Goal: Task Accomplishment & Management: Manage account settings

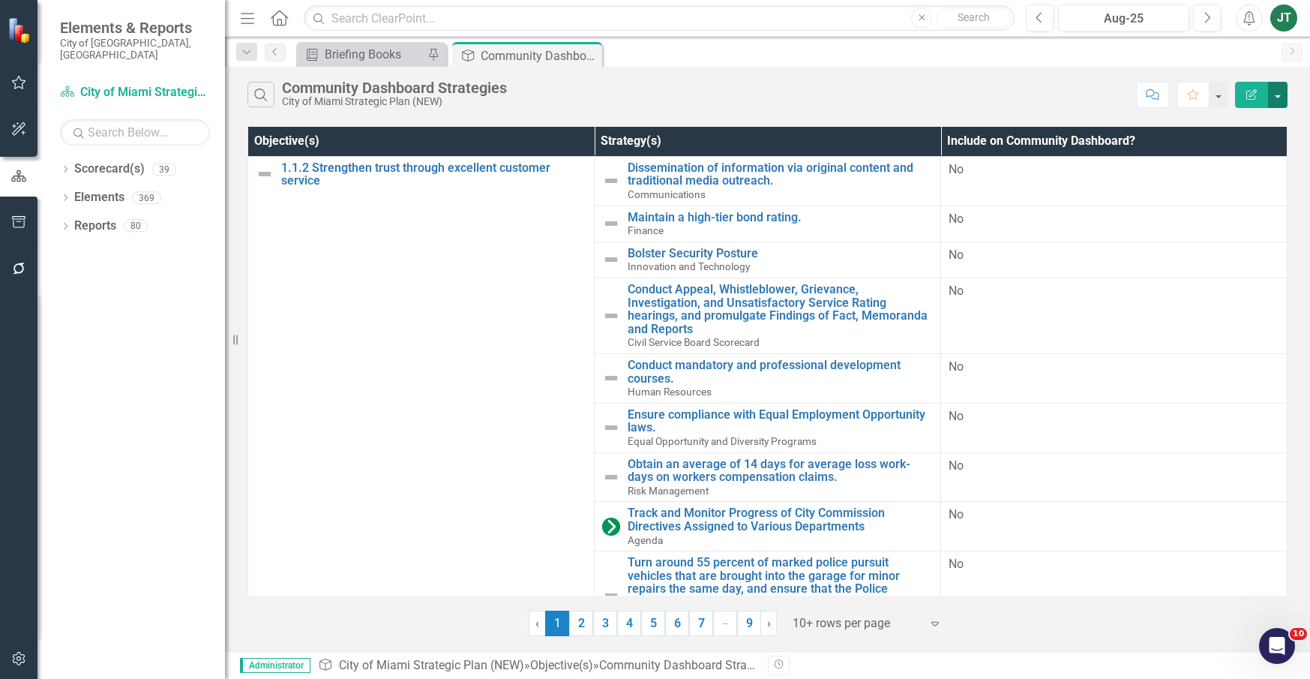
click at [1280, 92] on button "button" at bounding box center [1277, 95] width 19 height 26
click at [1218, 124] on link "Edit Report Edit Report" at bounding box center [1227, 123] width 118 height 28
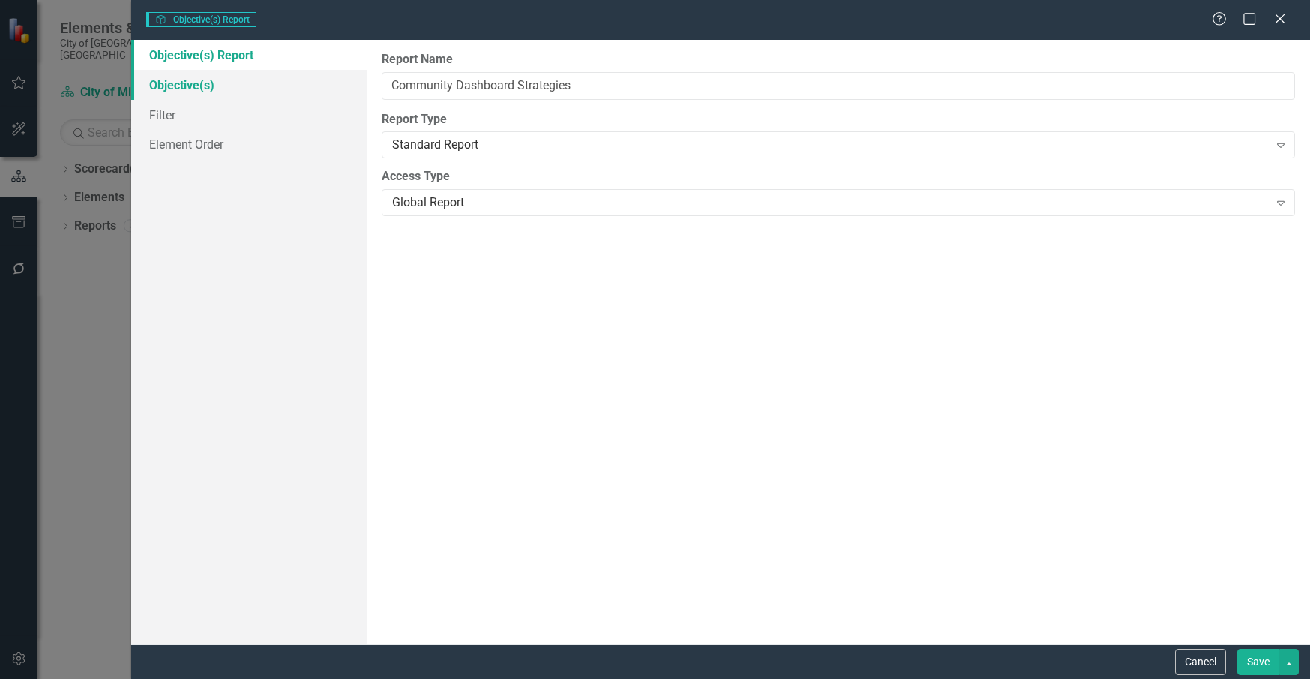
click at [189, 85] on div "Objective(s) Report Objective(s) Filter Element Order" at bounding box center [248, 342] width 235 height 604
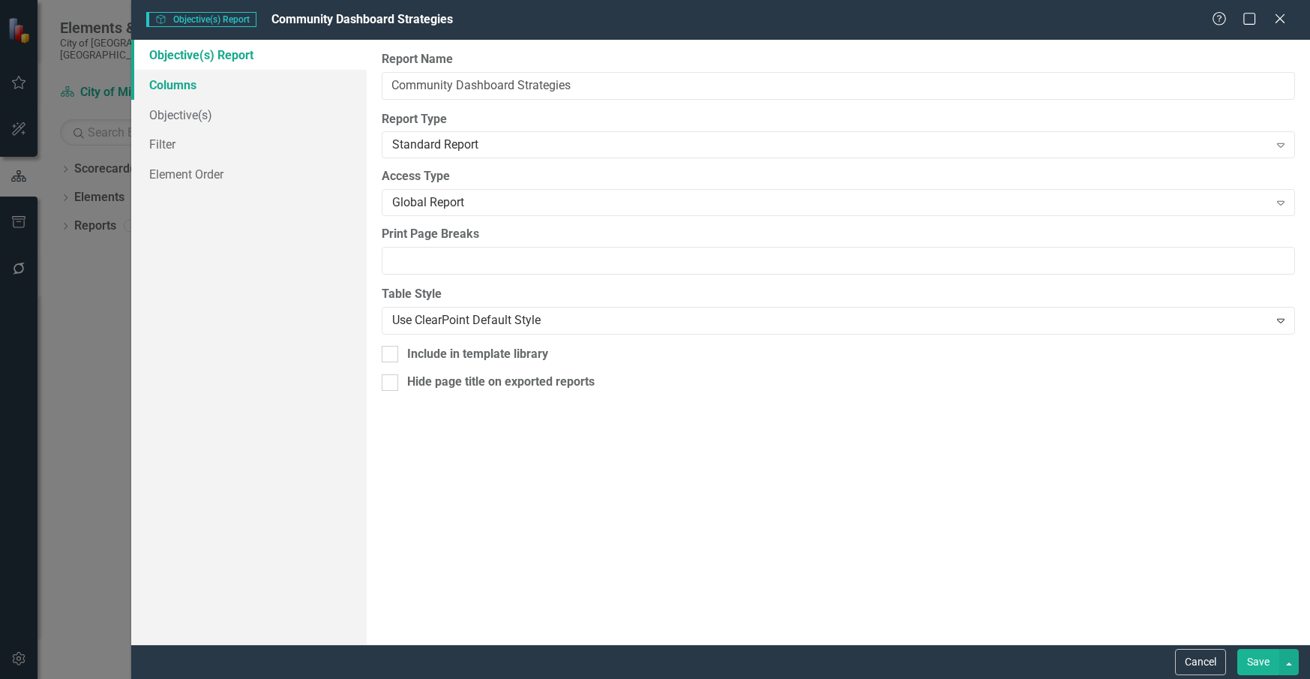
click at [199, 88] on link "Columns" at bounding box center [248, 85] width 235 height 30
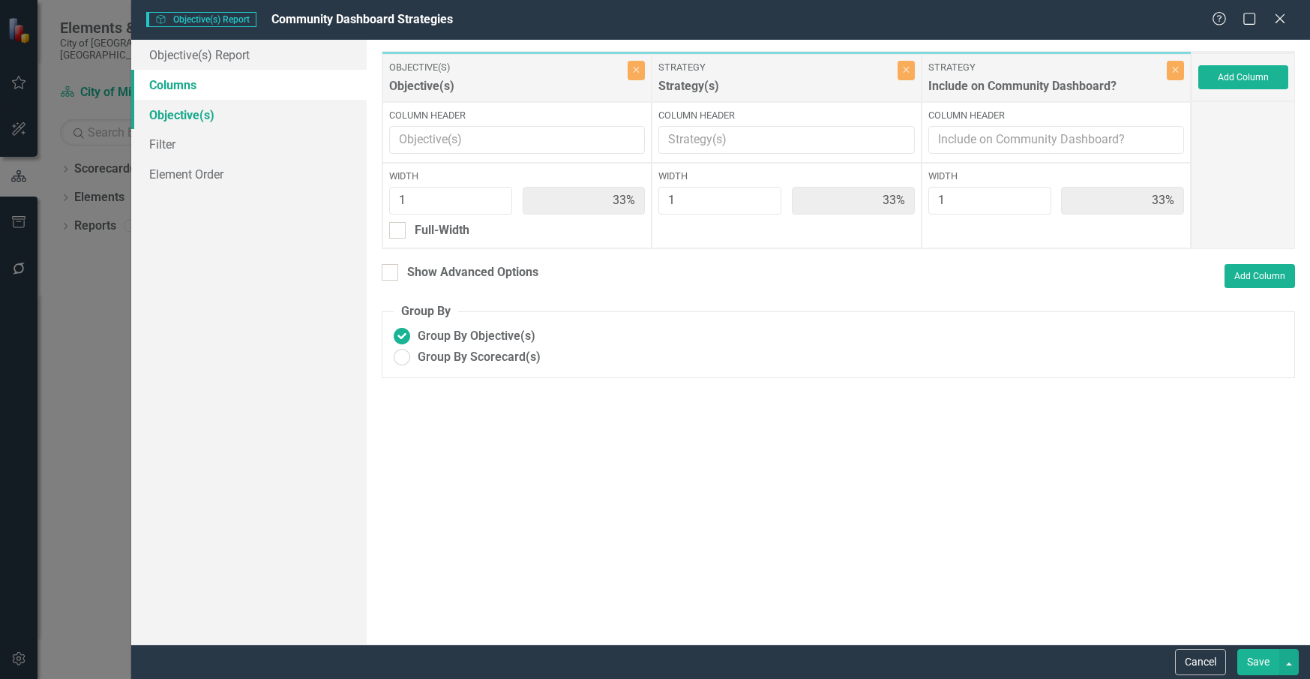
click at [199, 113] on link "Objective(s)" at bounding box center [248, 115] width 235 height 30
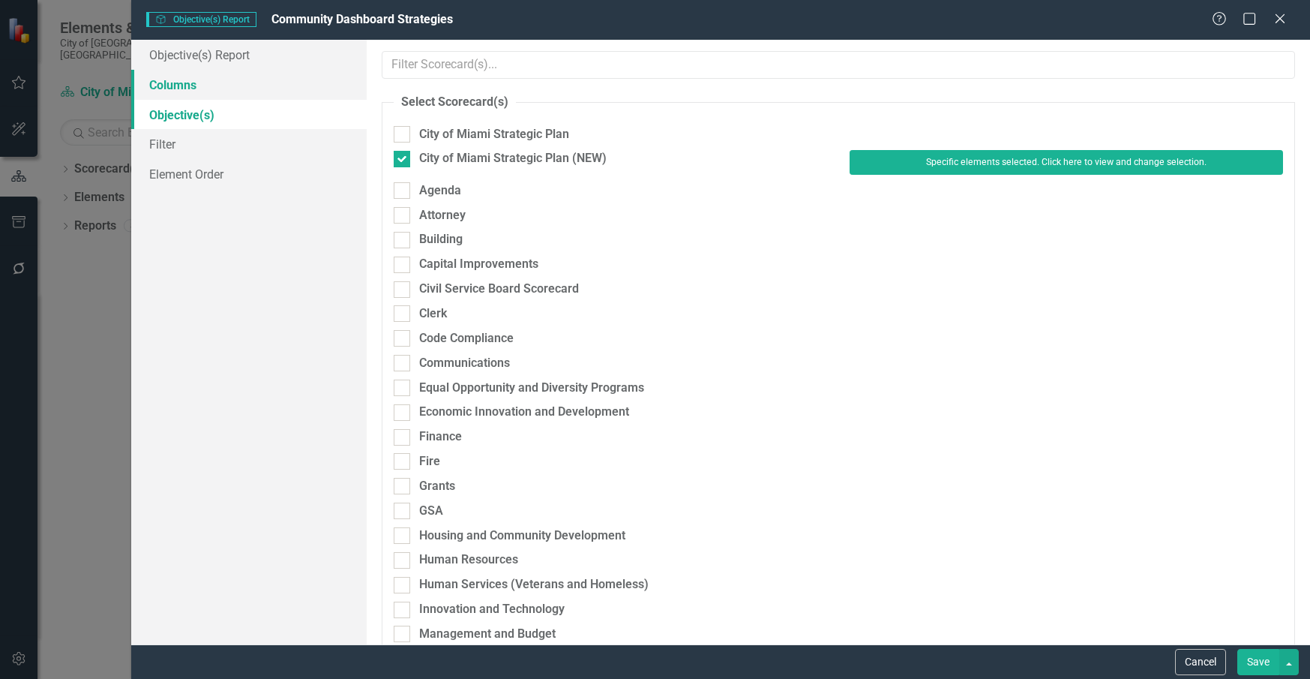
click at [180, 86] on link "Columns" at bounding box center [248, 85] width 235 height 30
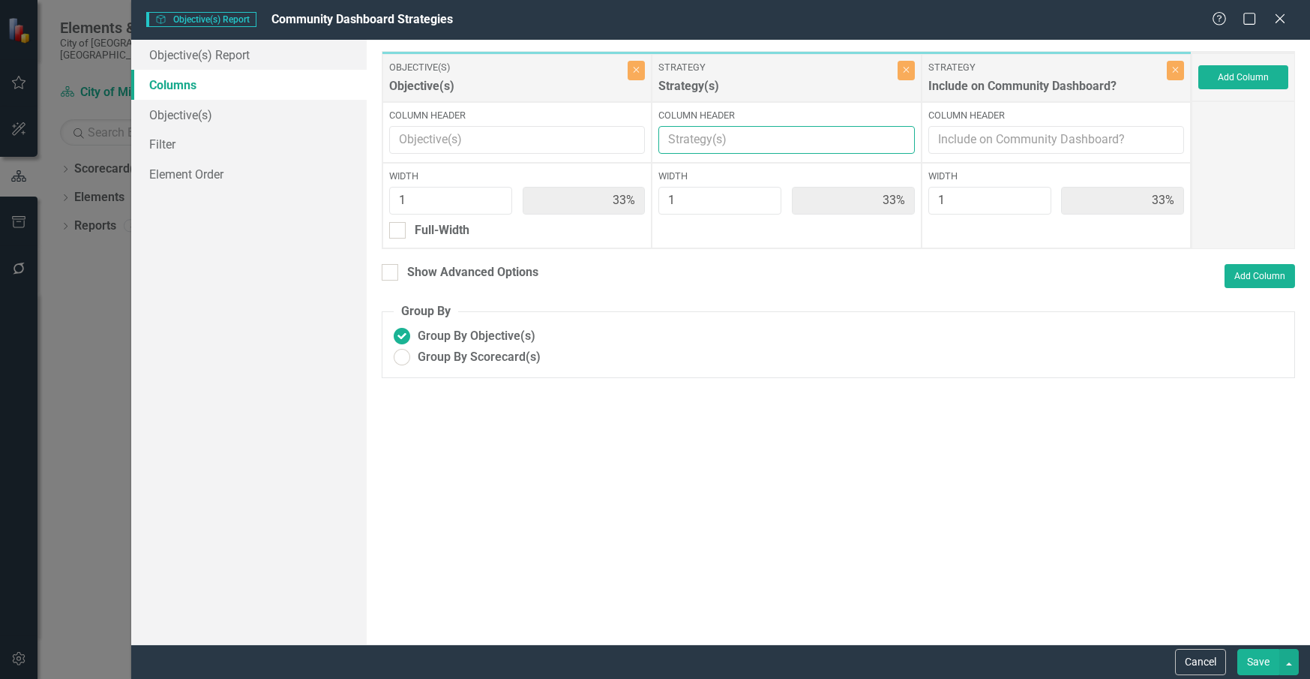
click at [705, 140] on input "Column Header" at bounding box center [786, 140] width 256 height 28
type input "g"
click at [1264, 74] on button "Add Column" at bounding box center [1243, 77] width 90 height 24
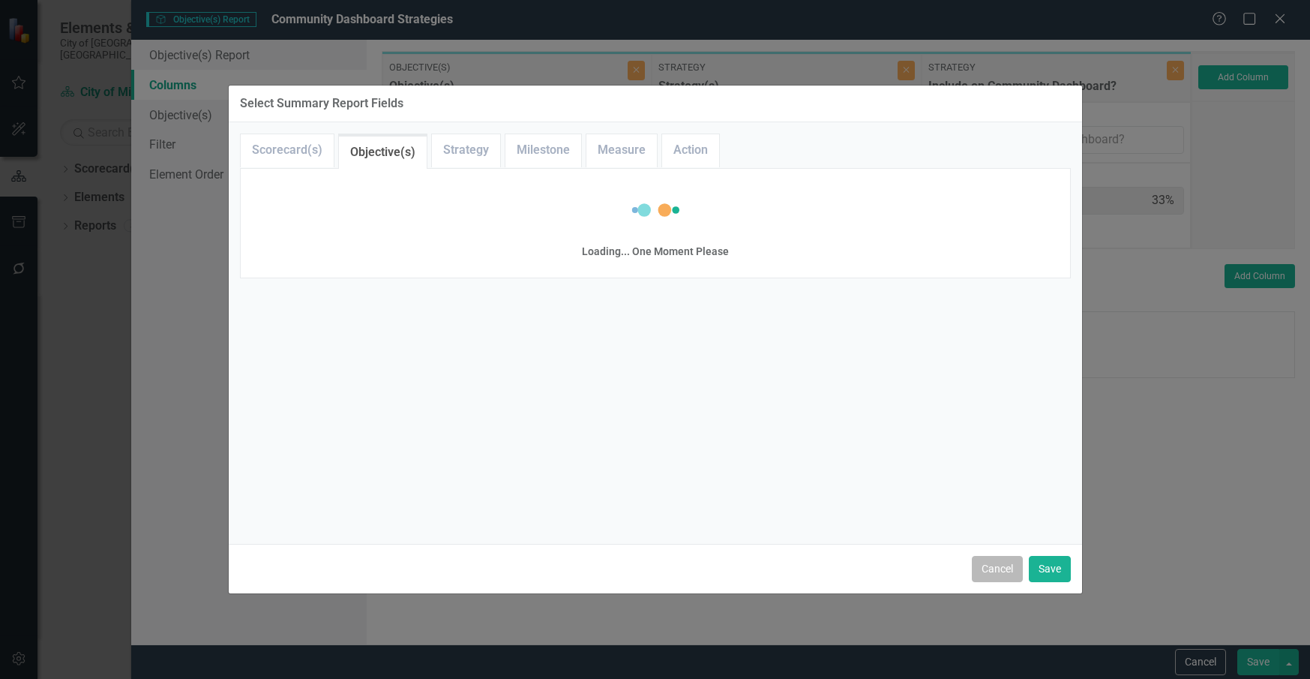
click at [1005, 571] on button "Cancel" at bounding box center [997, 569] width 51 height 26
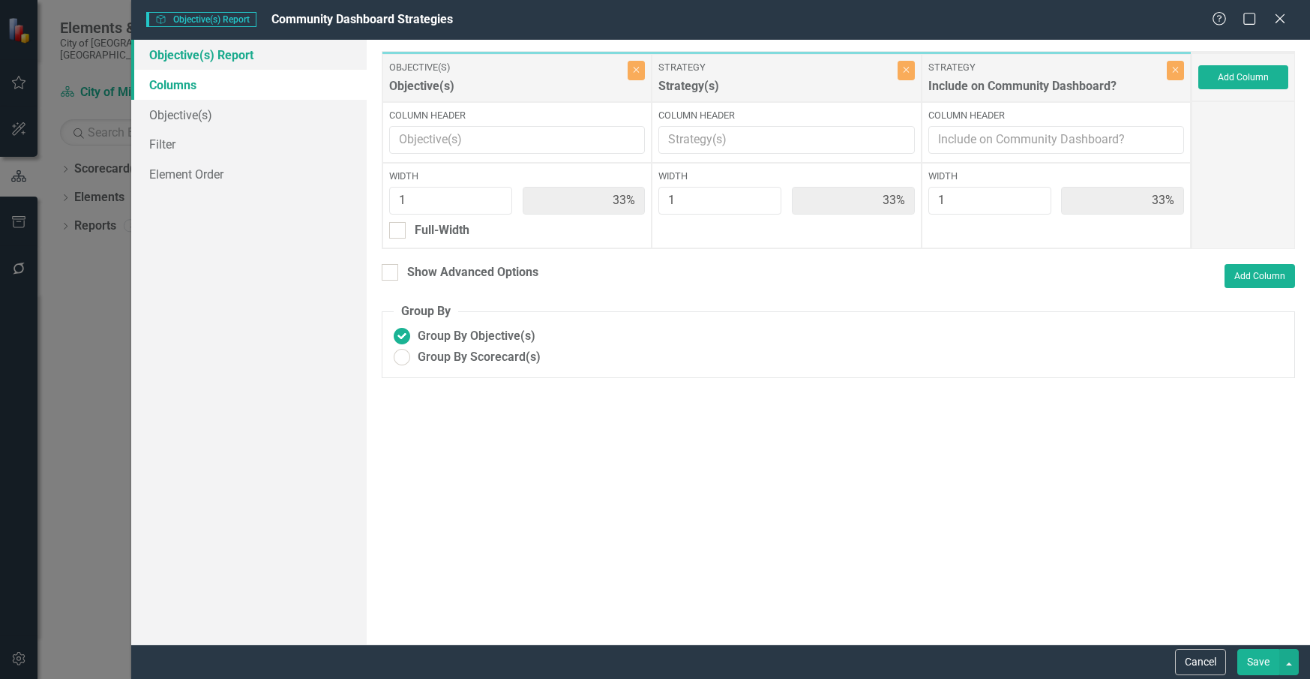
click at [187, 54] on link "Objective(s) Report" at bounding box center [248, 55] width 235 height 30
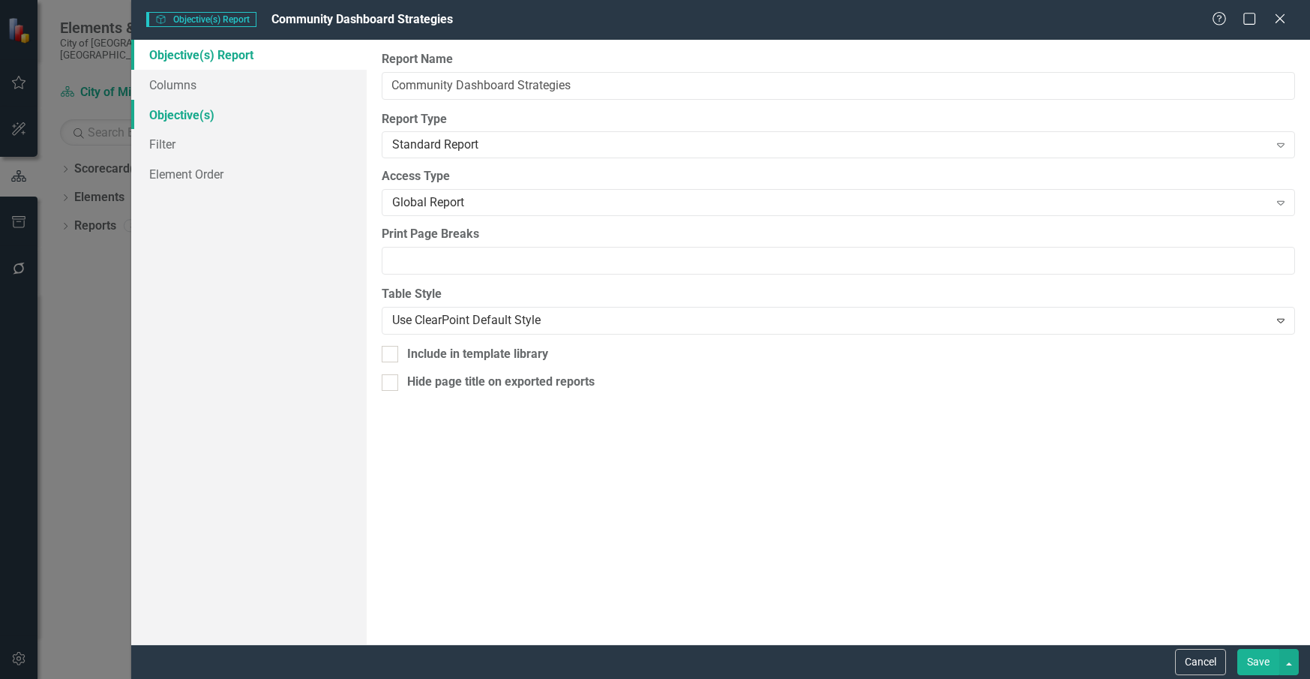
click at [174, 113] on link "Objective(s)" at bounding box center [248, 115] width 235 height 30
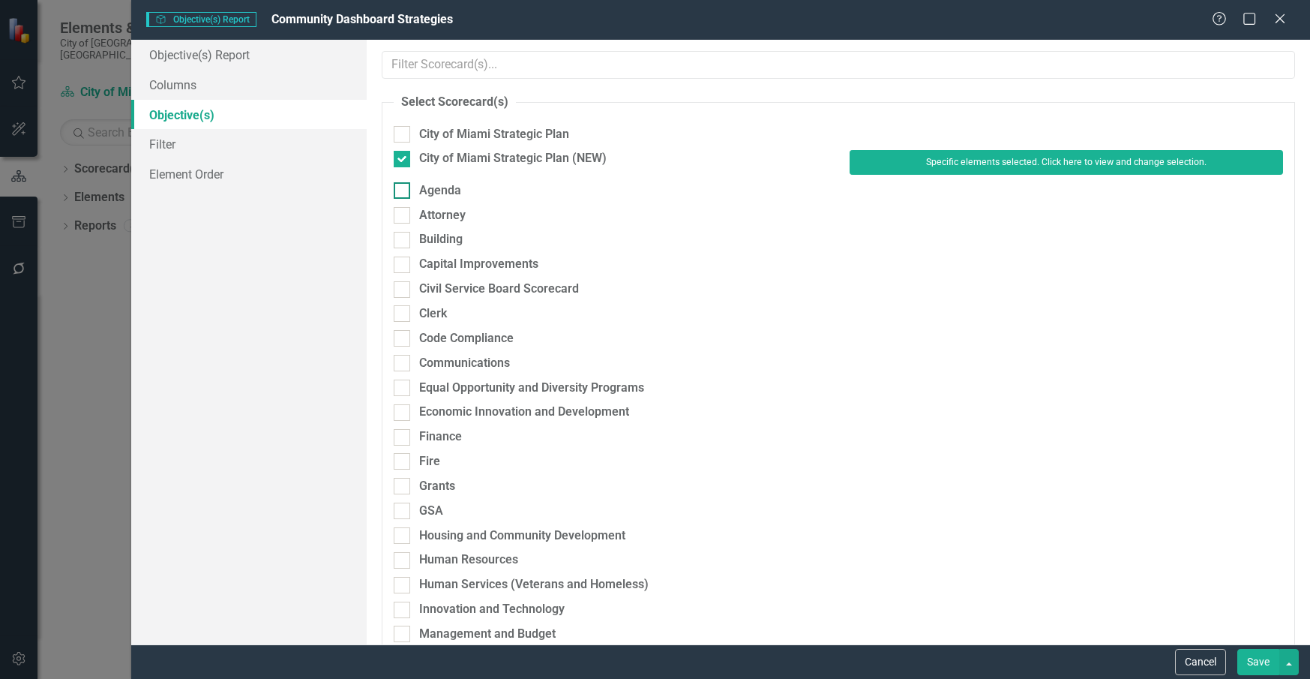
click at [402, 190] on input "Agenda" at bounding box center [399, 187] width 10 height 10
checkbox input "true"
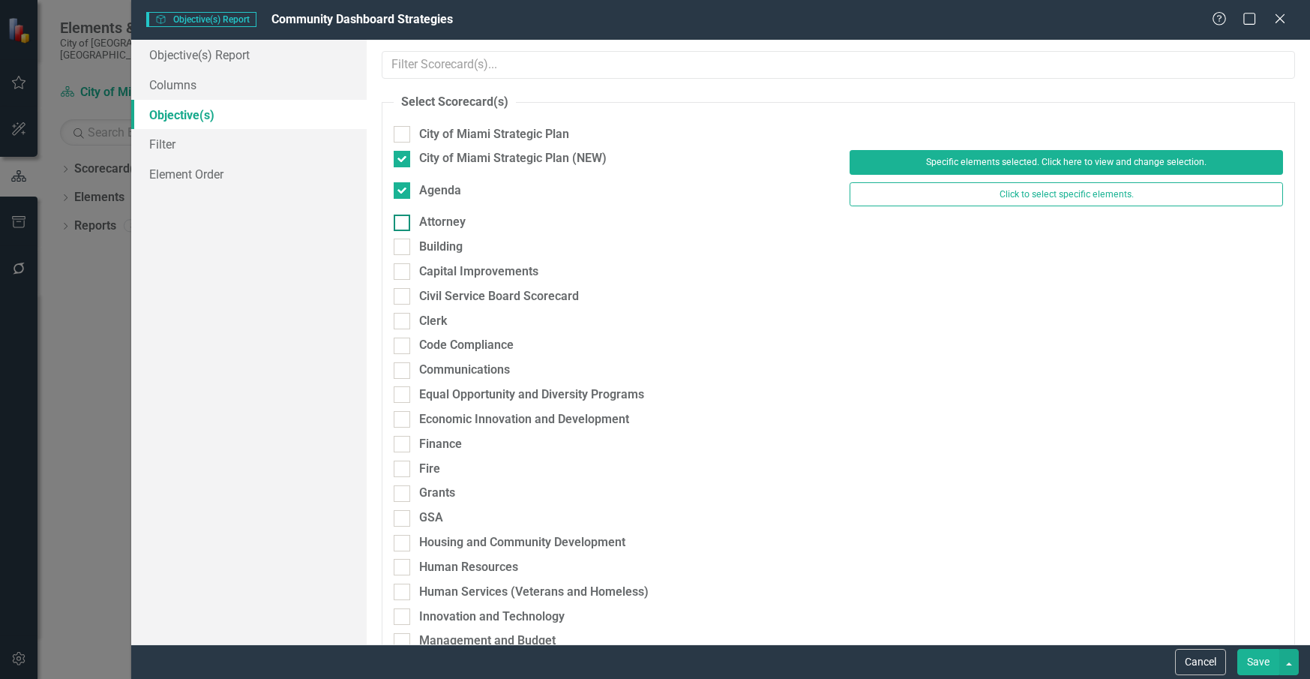
click at [406, 229] on div at bounding box center [402, 222] width 16 height 16
click at [403, 224] on input "Attorney" at bounding box center [399, 219] width 10 height 10
checkbox input "true"
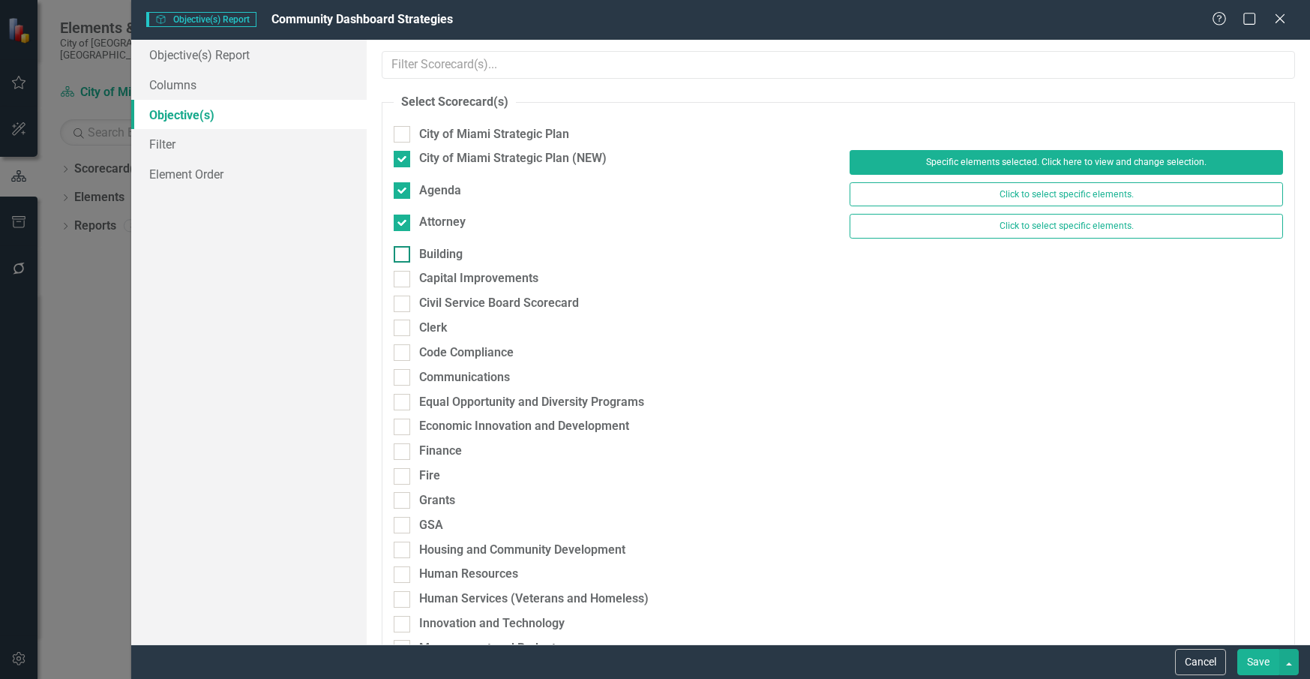
click at [400, 254] on input "Building" at bounding box center [399, 251] width 10 height 10
checkbox input "true"
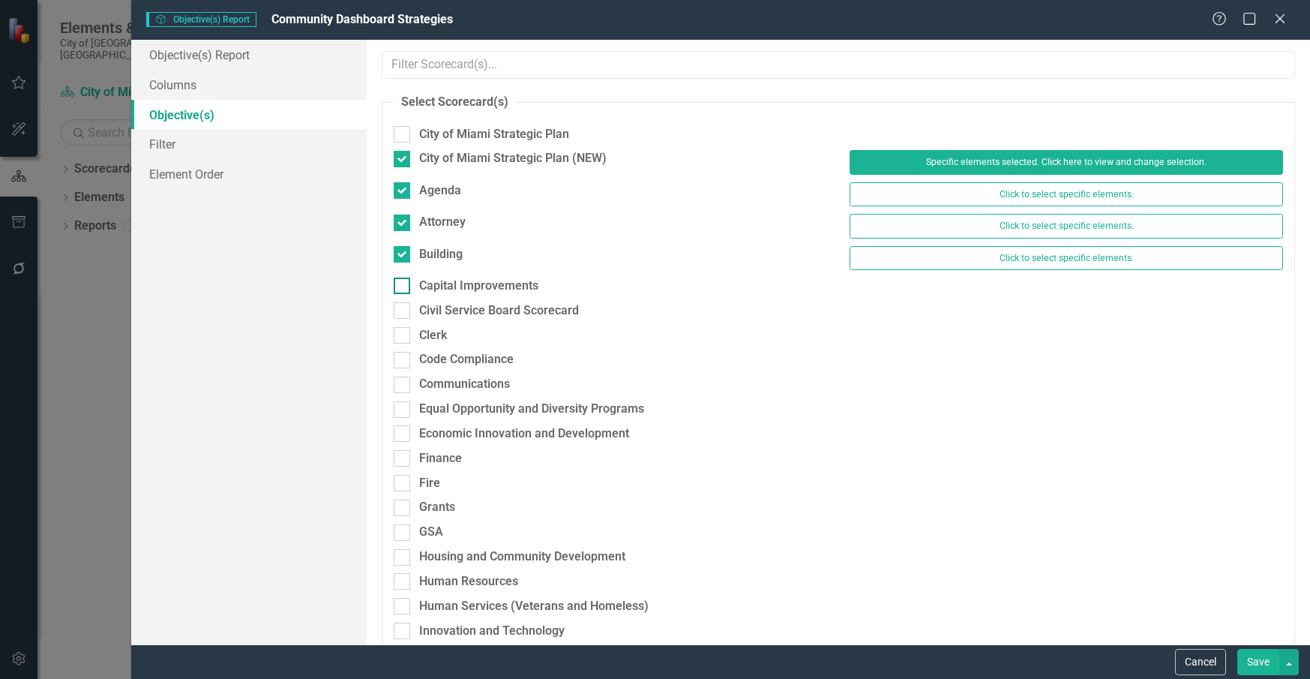
click at [398, 284] on input "Capital Improvements" at bounding box center [399, 282] width 10 height 10
checkbox input "true"
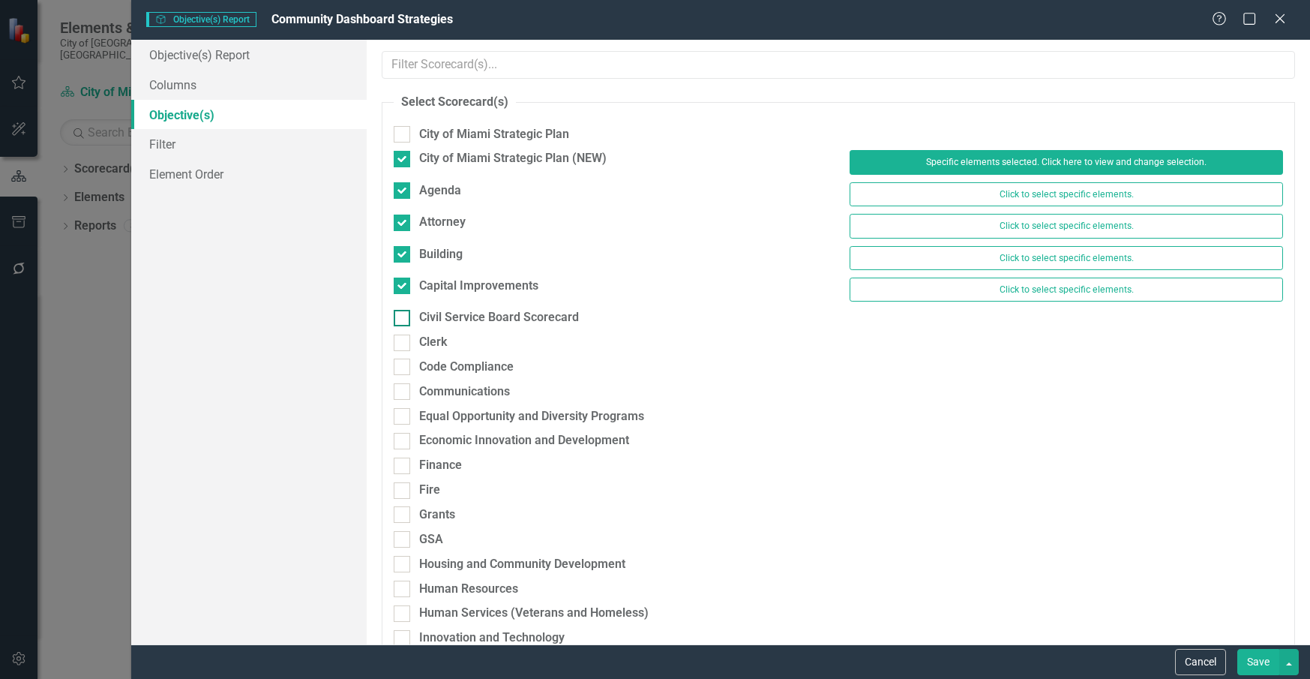
drag, startPoint x: 400, startPoint y: 317, endPoint x: 400, endPoint y: 332, distance: 15.0
click at [400, 319] on div at bounding box center [402, 318] width 16 height 16
click at [400, 319] on input "Civil Service Board Scorecard" at bounding box center [399, 315] width 10 height 10
checkbox input "true"
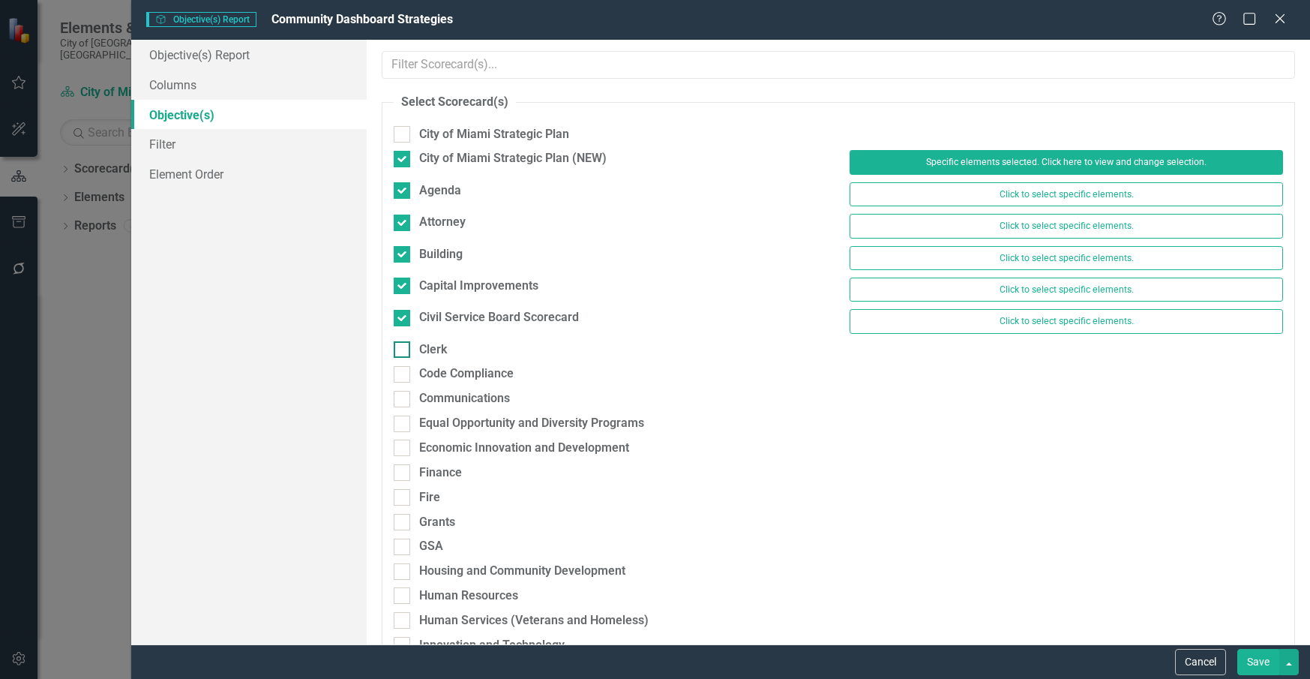
click at [402, 347] on input "Clerk" at bounding box center [399, 346] width 10 height 10
checkbox input "true"
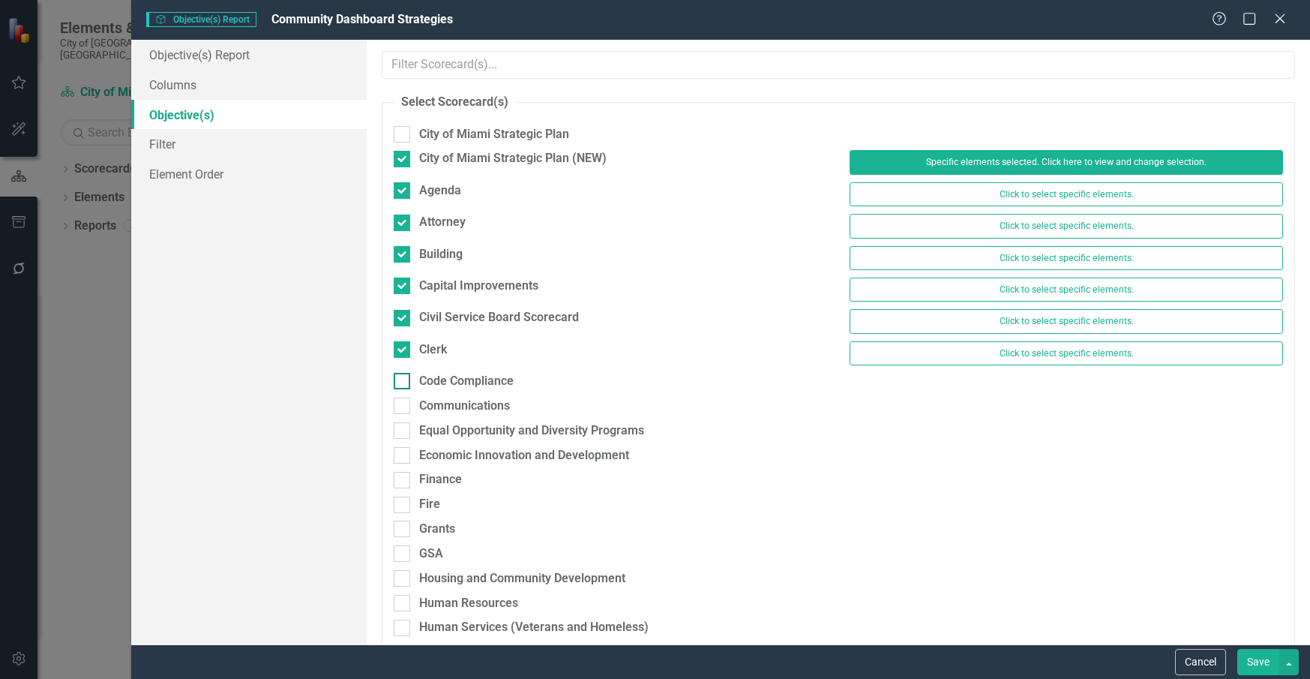
click at [400, 382] on div at bounding box center [402, 381] width 16 height 16
click at [400, 382] on input "Code Compliance" at bounding box center [399, 378] width 10 height 10
checkbox input "true"
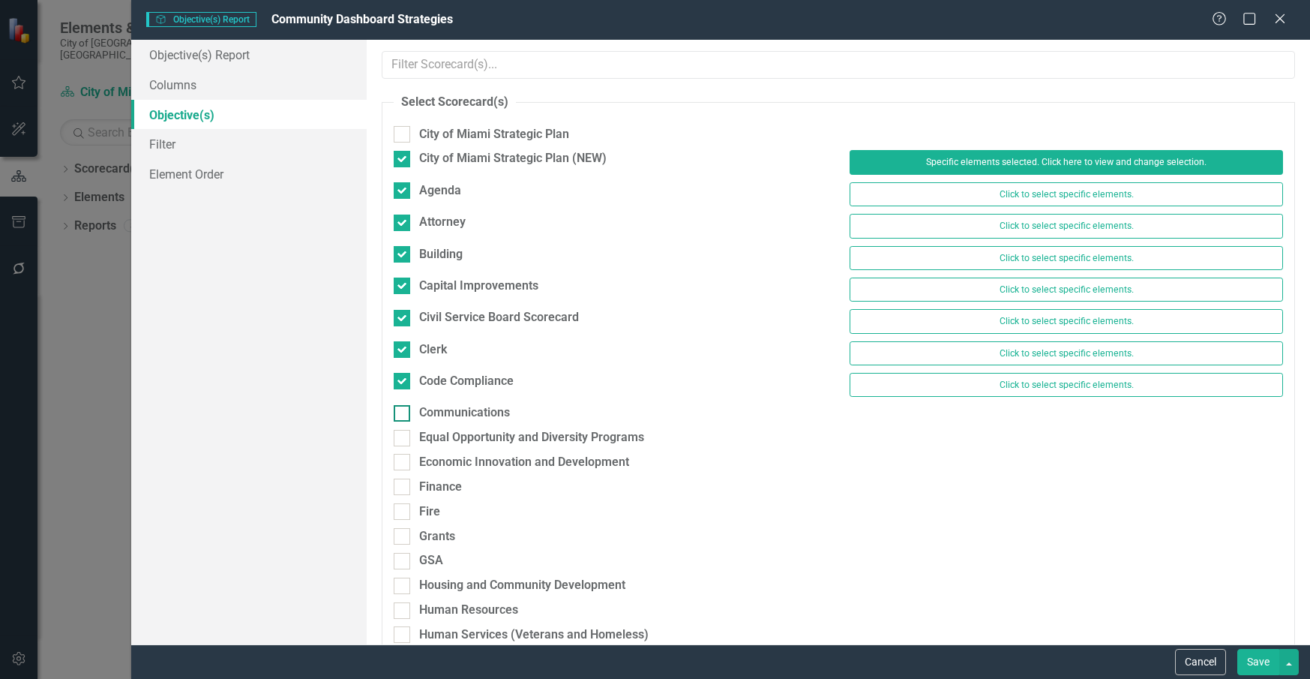
click at [402, 413] on input "Communications" at bounding box center [399, 410] width 10 height 10
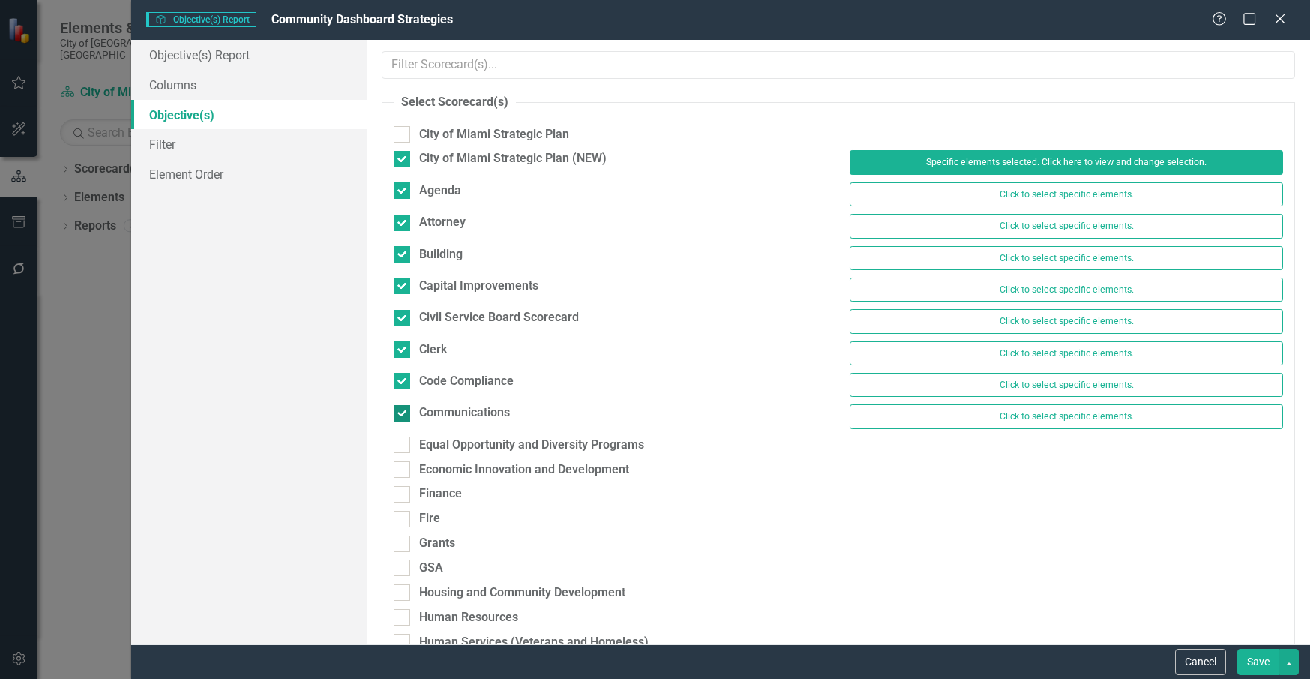
checkbox input "true"
click at [405, 442] on div at bounding box center [402, 444] width 16 height 16
click at [403, 442] on input "Equal Opportunity and Diversity Programs" at bounding box center [399, 441] width 10 height 10
checkbox input "true"
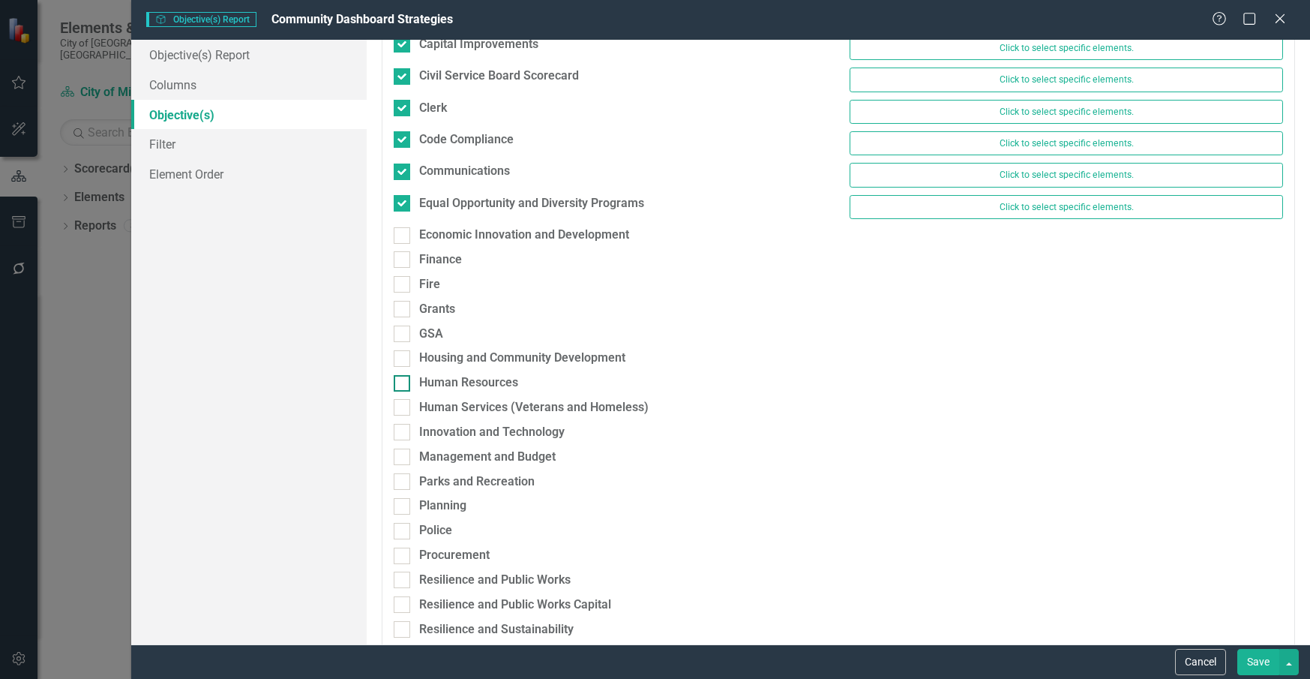
scroll to position [281, 0]
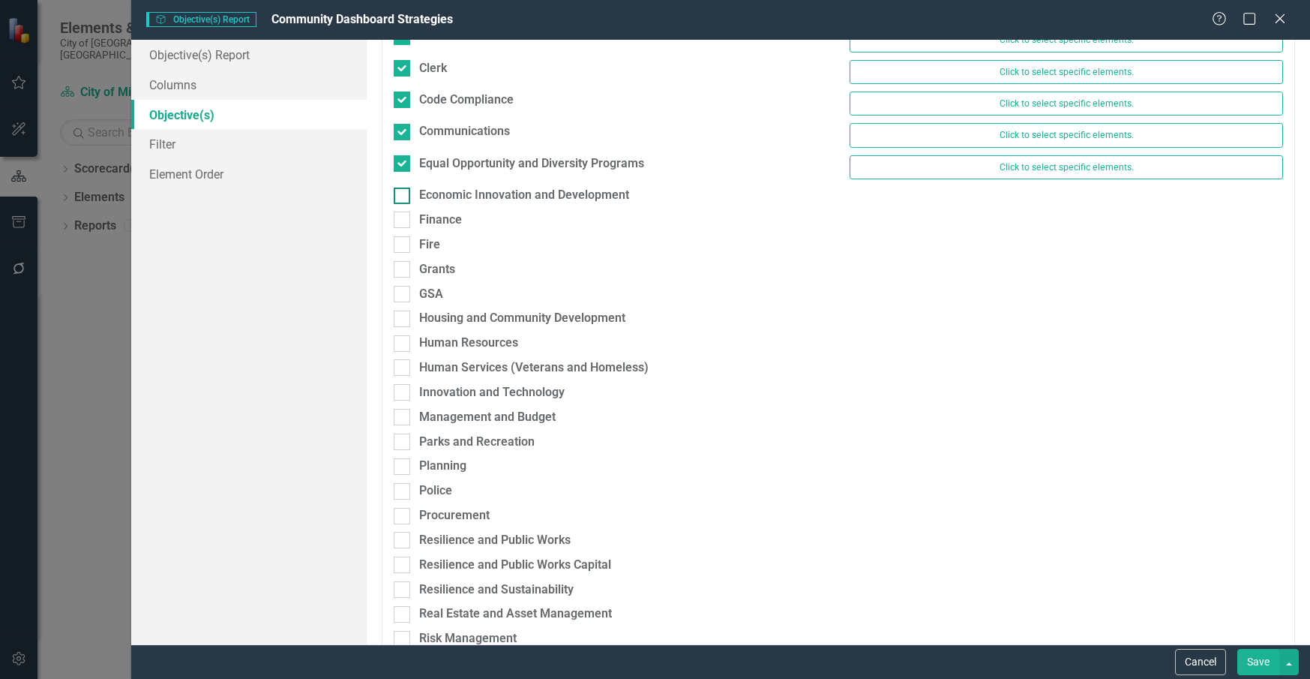
click at [409, 195] on div at bounding box center [402, 195] width 16 height 16
click at [403, 195] on input "Economic Innovation and Development" at bounding box center [399, 192] width 10 height 10
checkbox input "true"
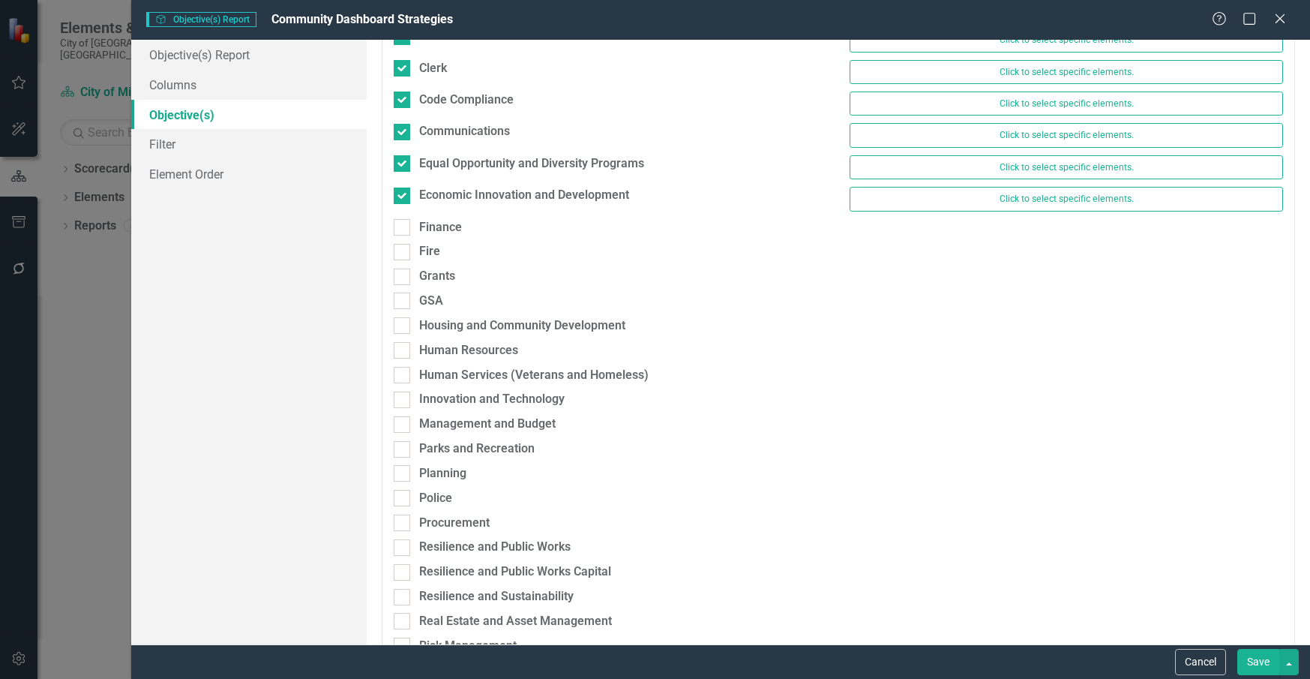
drag, startPoint x: 400, startPoint y: 226, endPoint x: 400, endPoint y: 244, distance: 18.0
click at [400, 229] on div at bounding box center [402, 227] width 16 height 16
click at [400, 229] on input "Finance" at bounding box center [399, 224] width 10 height 10
checkbox input "true"
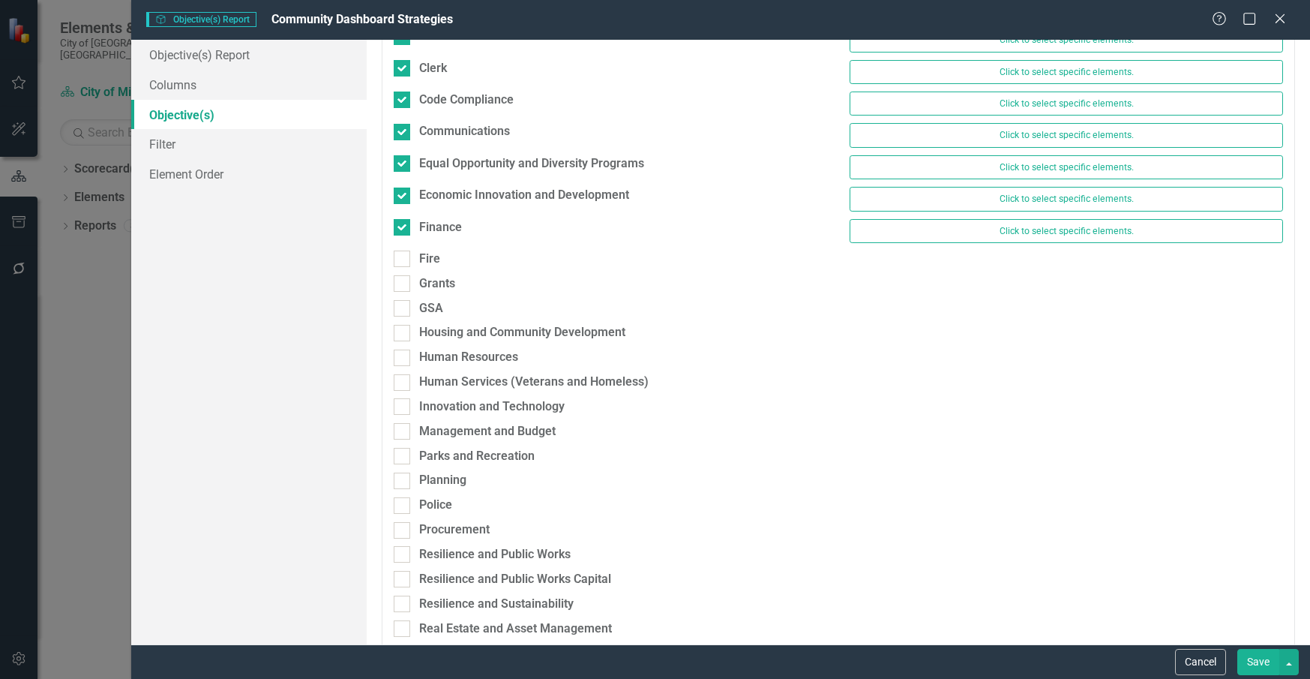
drag, startPoint x: 399, startPoint y: 265, endPoint x: 399, endPoint y: 274, distance: 9.0
click at [399, 266] on div at bounding box center [402, 258] width 16 height 16
click at [399, 260] on input "Fire" at bounding box center [399, 255] width 10 height 10
checkbox input "true"
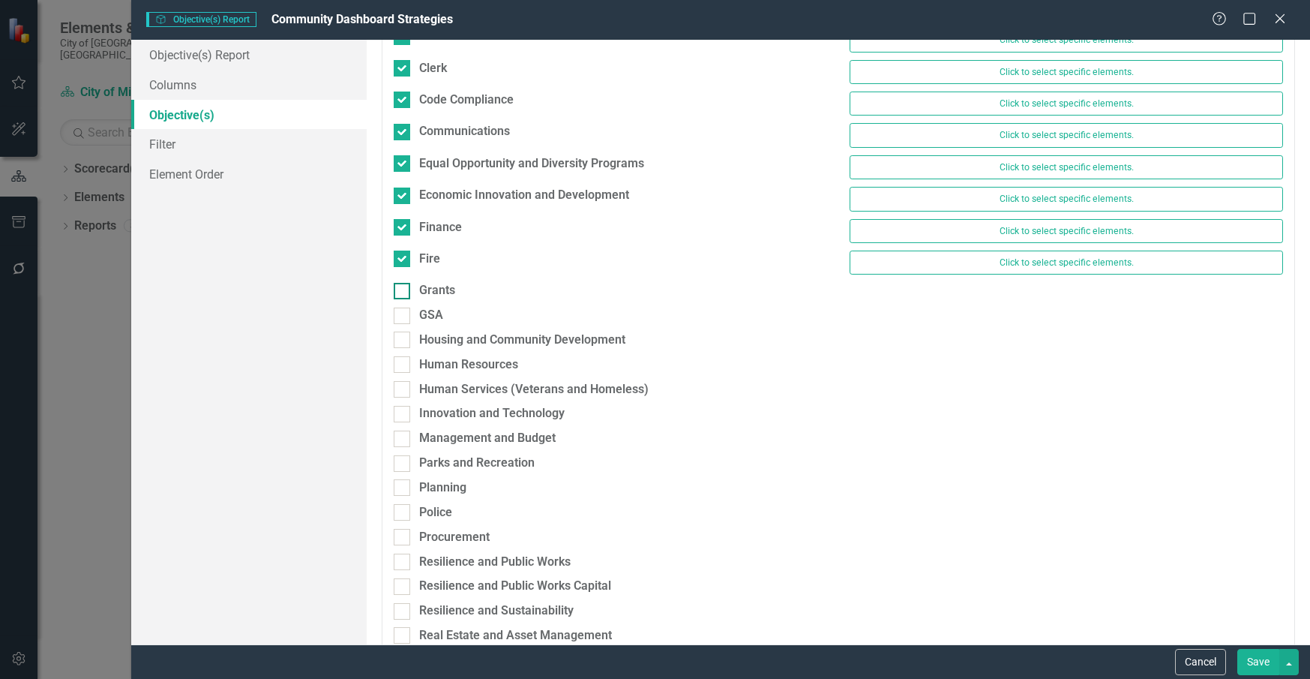
click at [397, 295] on div at bounding box center [402, 291] width 16 height 16
click at [397, 292] on input "Grants" at bounding box center [399, 288] width 10 height 10
checkbox input "true"
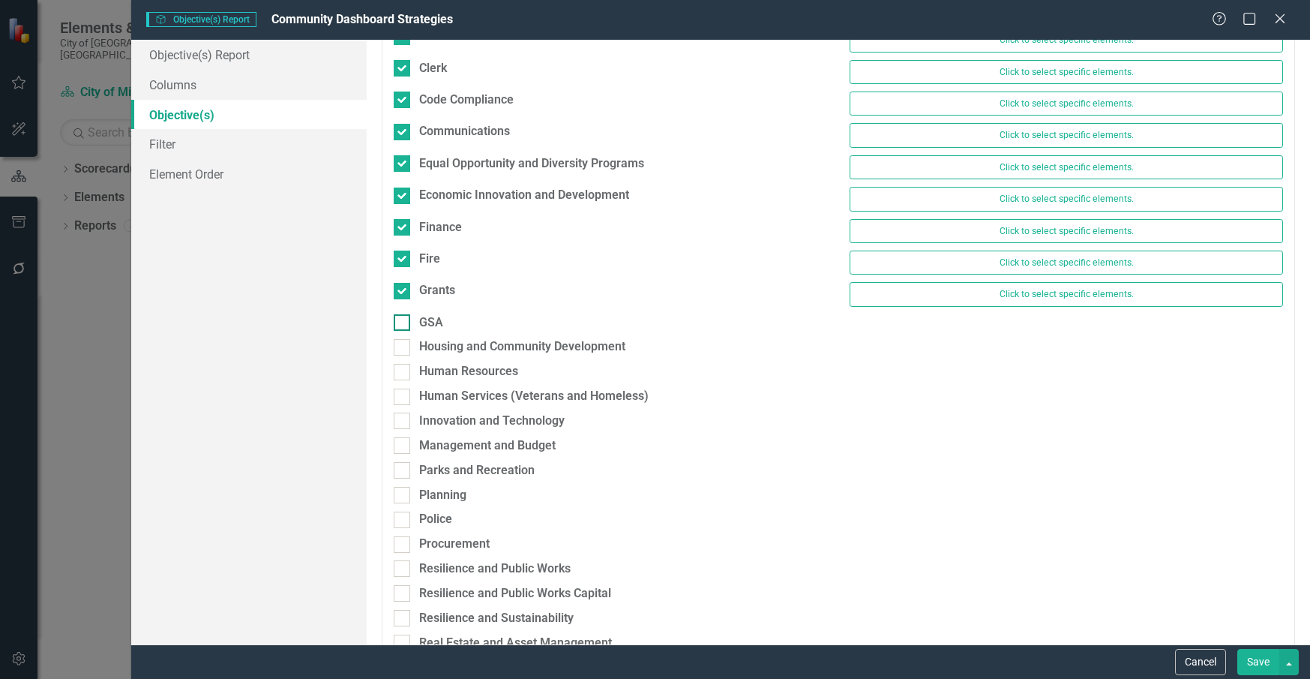
click at [397, 323] on input "GSA" at bounding box center [399, 319] width 10 height 10
checkbox input "true"
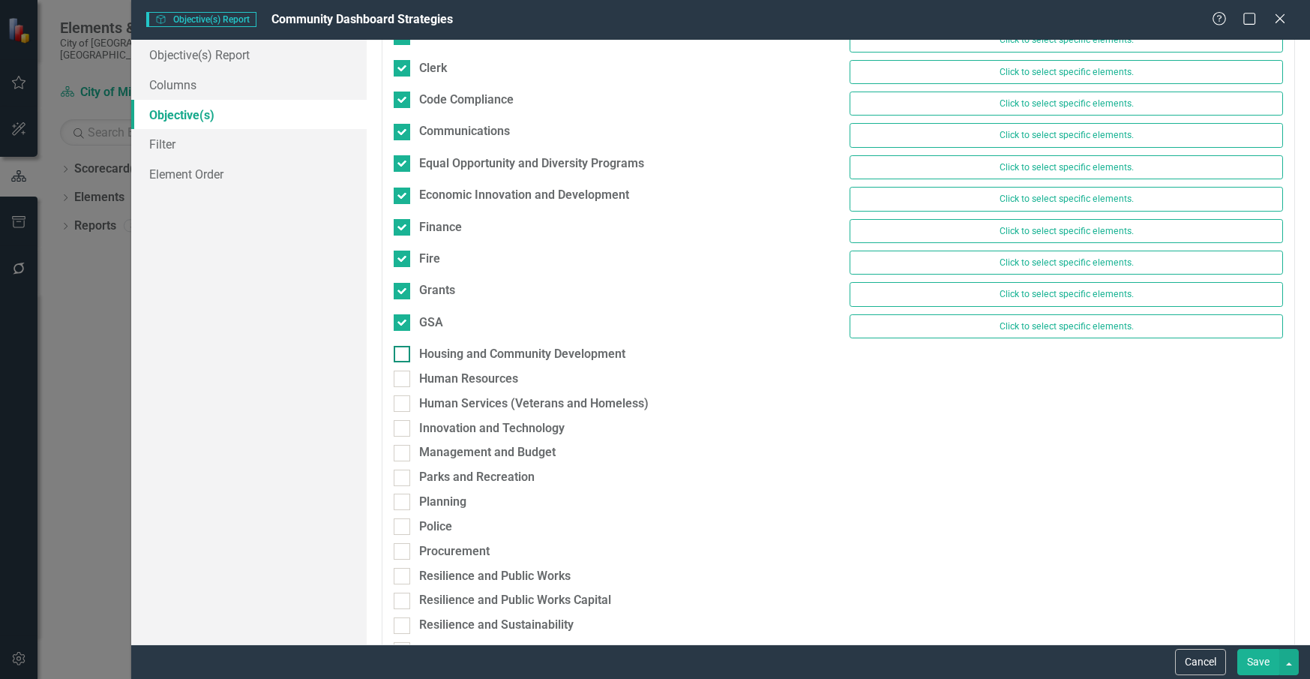
drag, startPoint x: 401, startPoint y: 351, endPoint x: 403, endPoint y: 360, distance: 9.3
click at [401, 354] on input "Housing and Community Development" at bounding box center [399, 351] width 10 height 10
checkbox input "true"
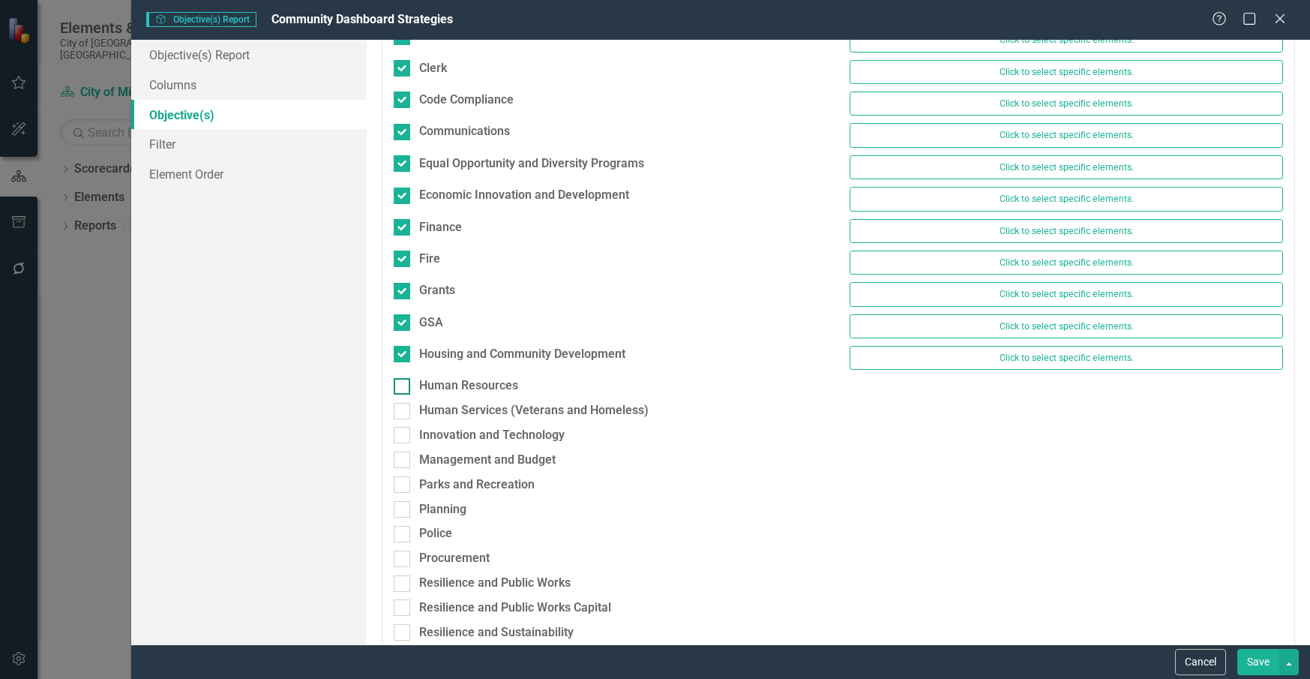
click at [403, 384] on input "Human Resources" at bounding box center [399, 383] width 10 height 10
checkbox input "true"
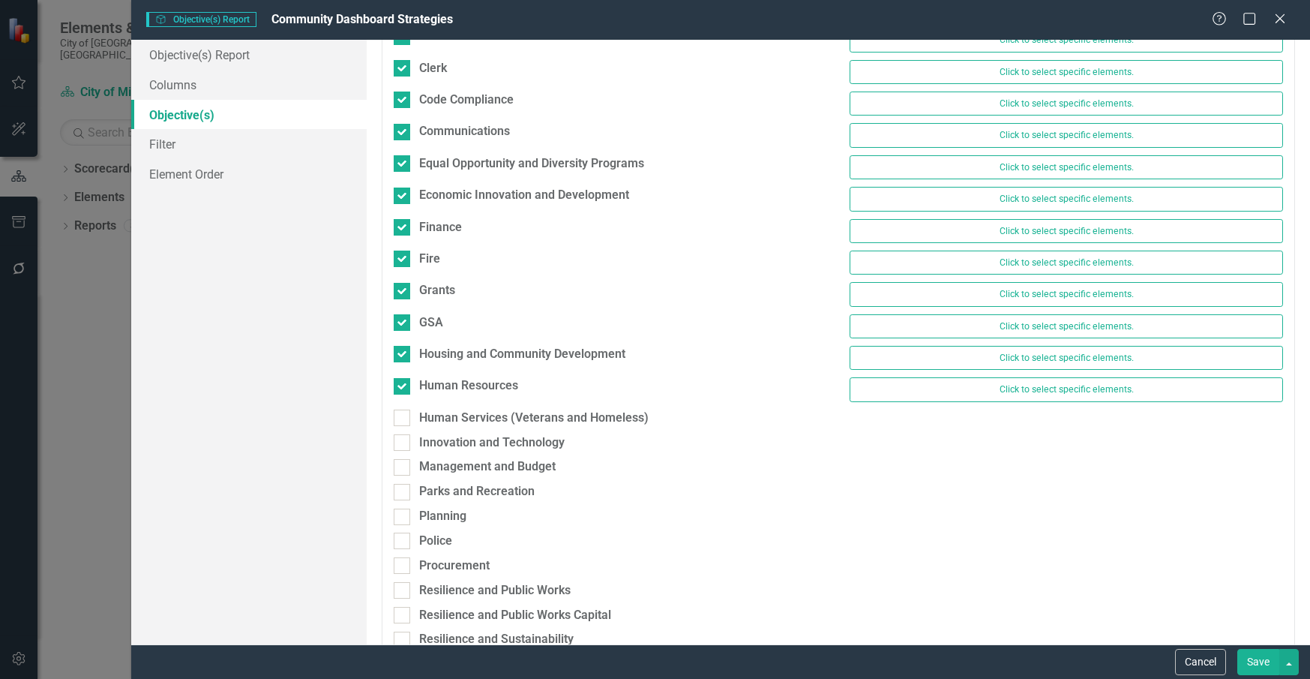
click at [400, 427] on div "Human Services (Veterans and Homeless)" at bounding box center [610, 421] width 456 height 25
click at [401, 423] on div at bounding box center [402, 417] width 16 height 16
click at [401, 419] on input "Human Services (Veterans and Homeless)" at bounding box center [399, 414] width 10 height 10
checkbox input "true"
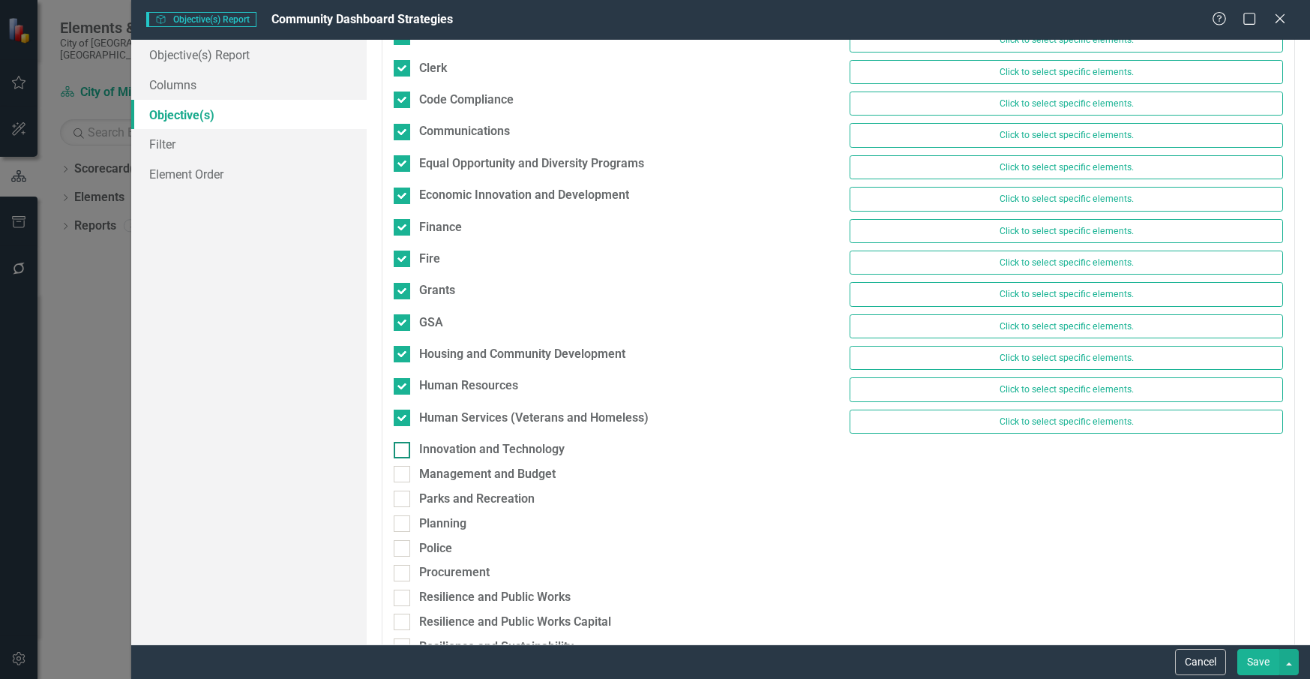
click at [404, 448] on div at bounding box center [402, 450] width 16 height 16
click at [403, 448] on input "Innovation and Technology" at bounding box center [399, 447] width 10 height 10
checkbox input "true"
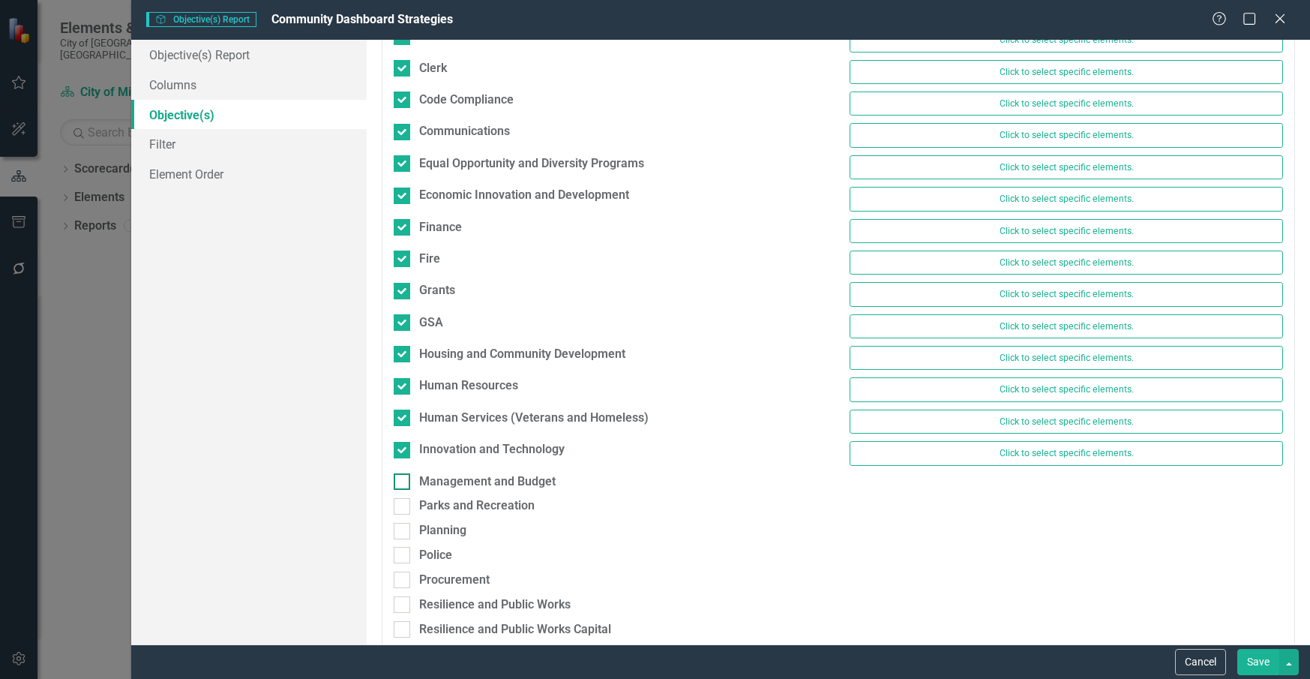
click at [405, 479] on div at bounding box center [402, 481] width 16 height 16
click at [403, 479] on input "Management and Budget" at bounding box center [399, 478] width 10 height 10
checkbox input "true"
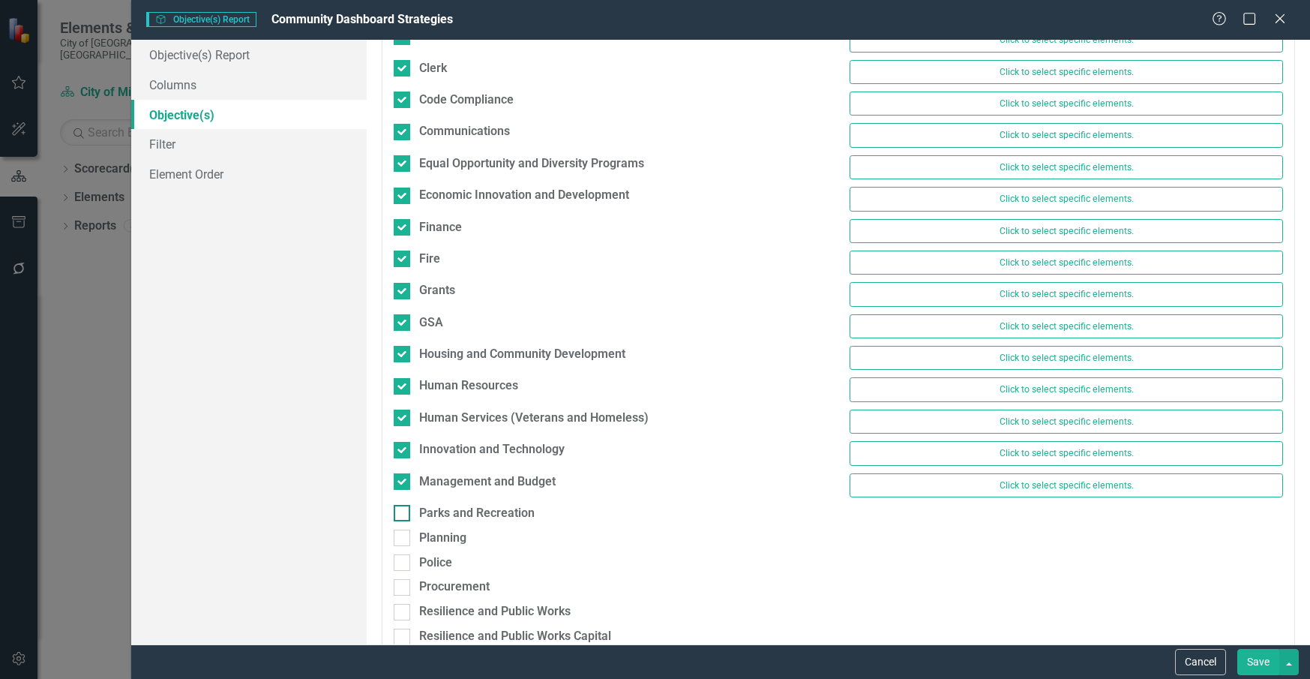
drag, startPoint x: 406, startPoint y: 508, endPoint x: 421, endPoint y: 505, distance: 16.2
click at [406, 511] on div at bounding box center [402, 513] width 16 height 16
click at [403, 511] on input "Parks and Recreation" at bounding box center [399, 510] width 10 height 10
checkbox input "true"
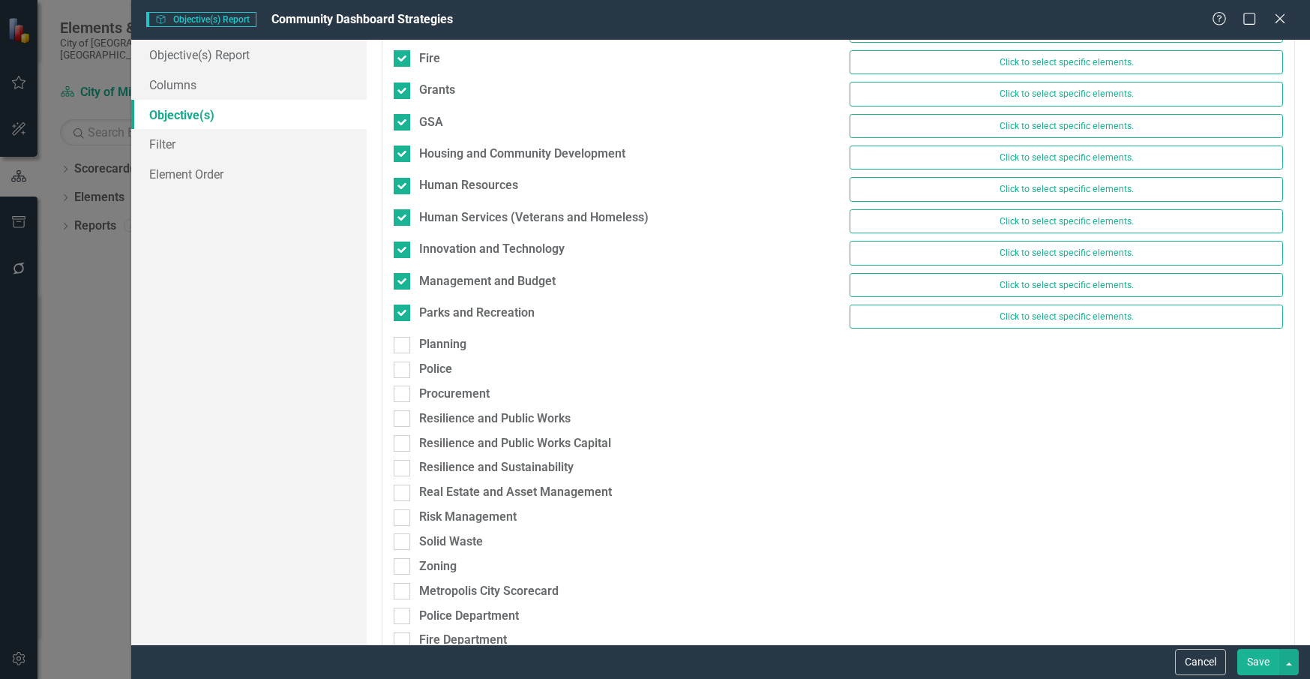
scroll to position [562, 0]
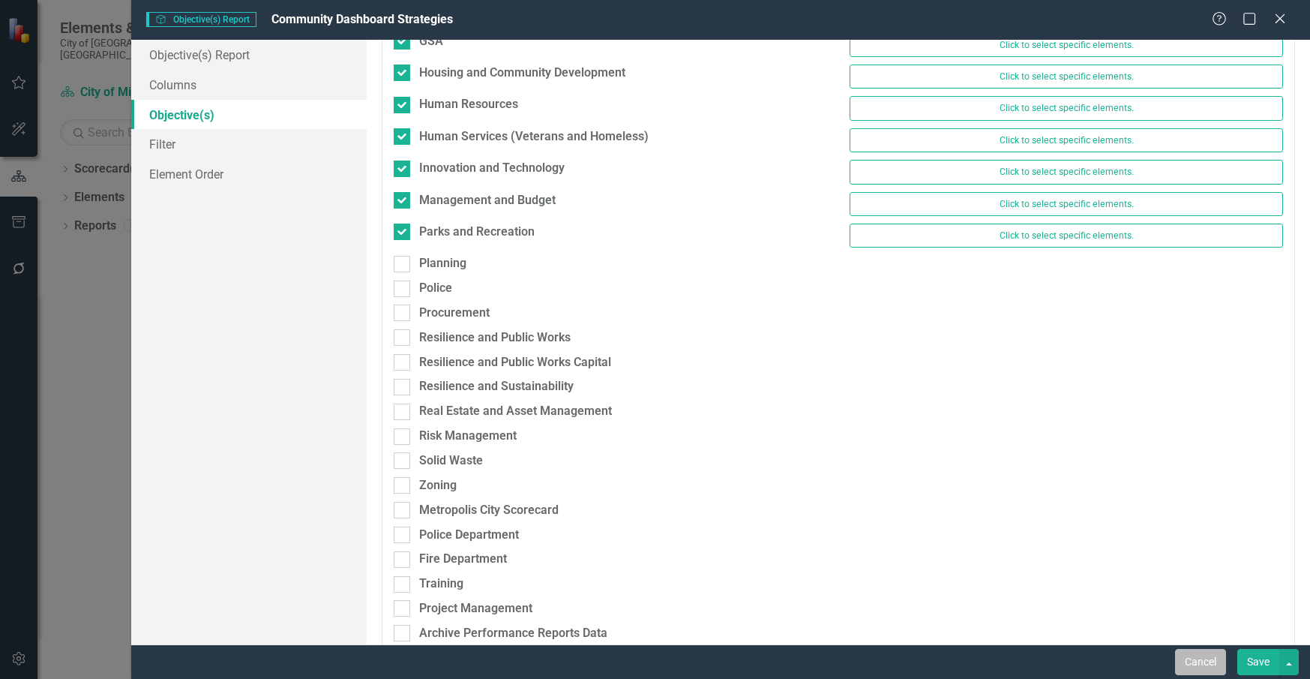
click at [1212, 658] on button "Cancel" at bounding box center [1200, 662] width 51 height 26
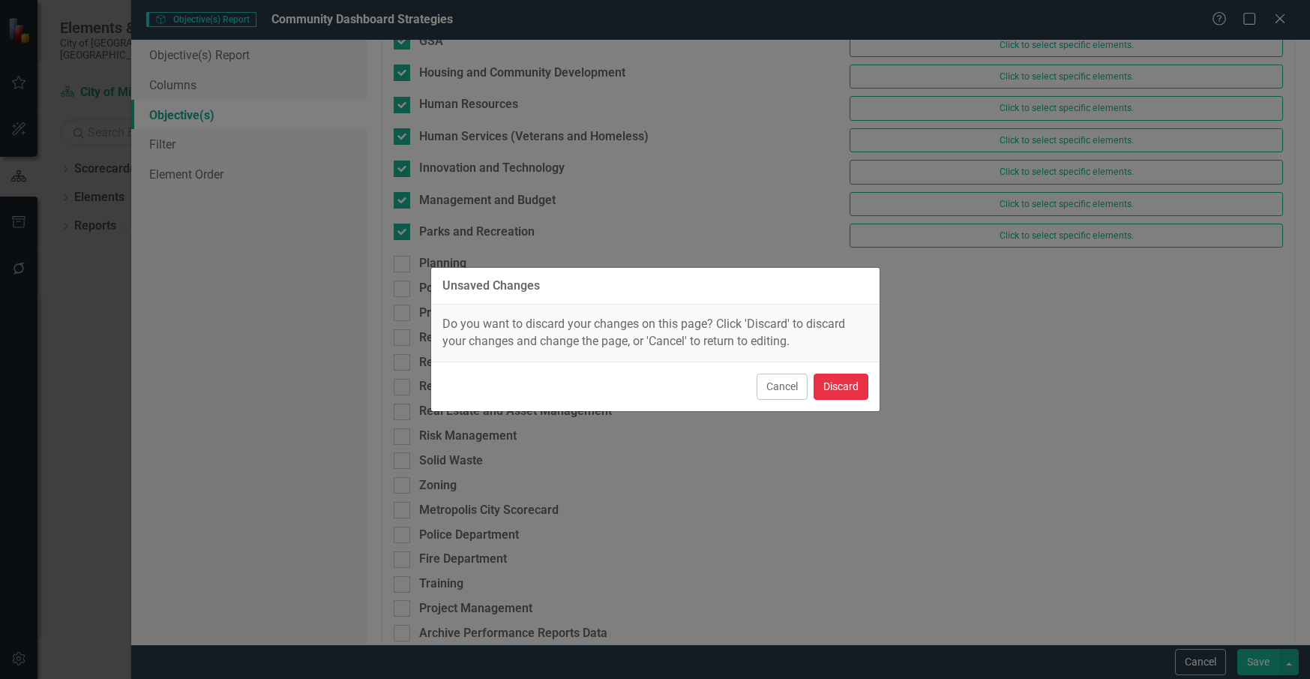
click at [864, 392] on button "Discard" at bounding box center [841, 386] width 55 height 26
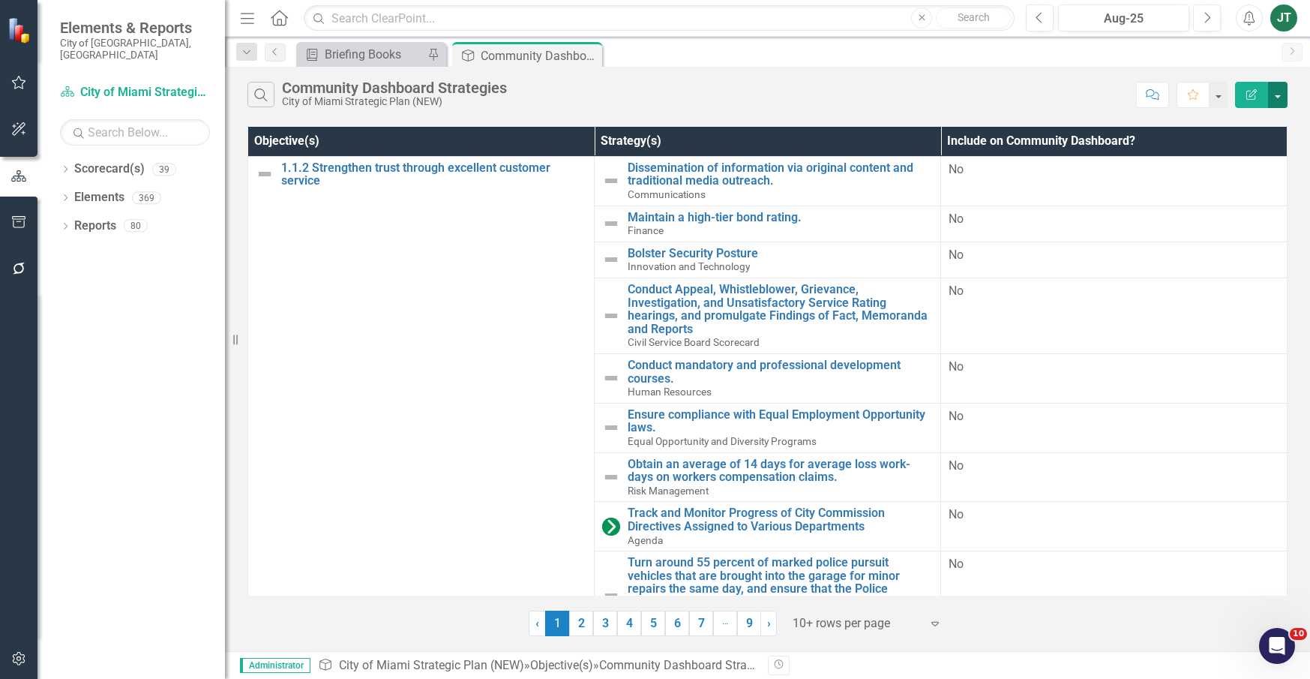
click at [1282, 84] on button "button" at bounding box center [1277, 95] width 19 height 26
click at [94, 217] on link "Reports" at bounding box center [95, 225] width 42 height 17
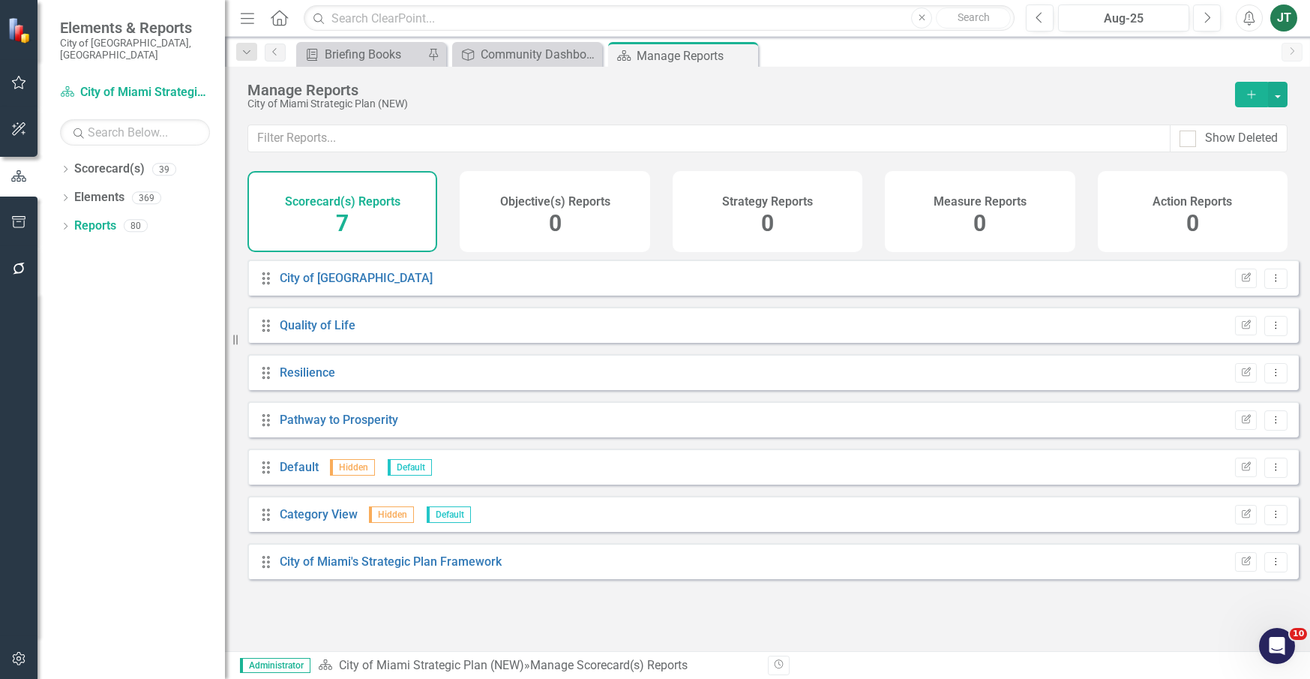
click at [525, 212] on div "Objective(s) Reports 0" at bounding box center [555, 211] width 190 height 81
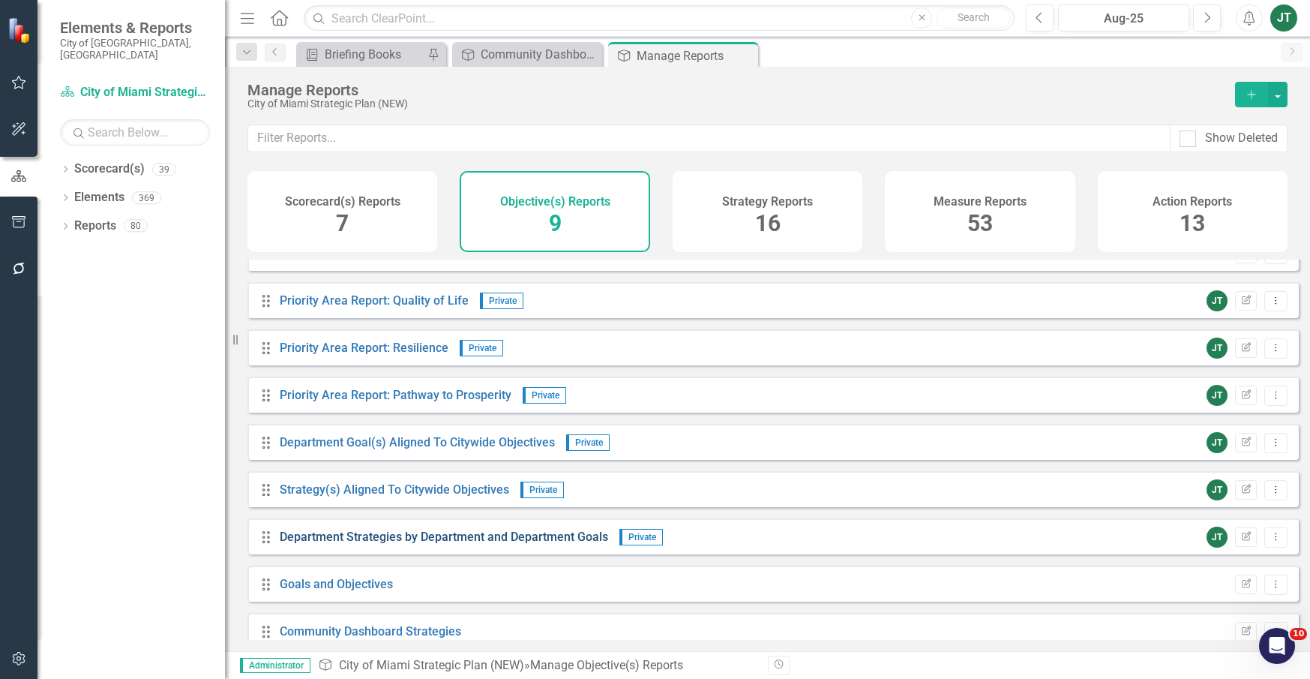
scroll to position [45, 0]
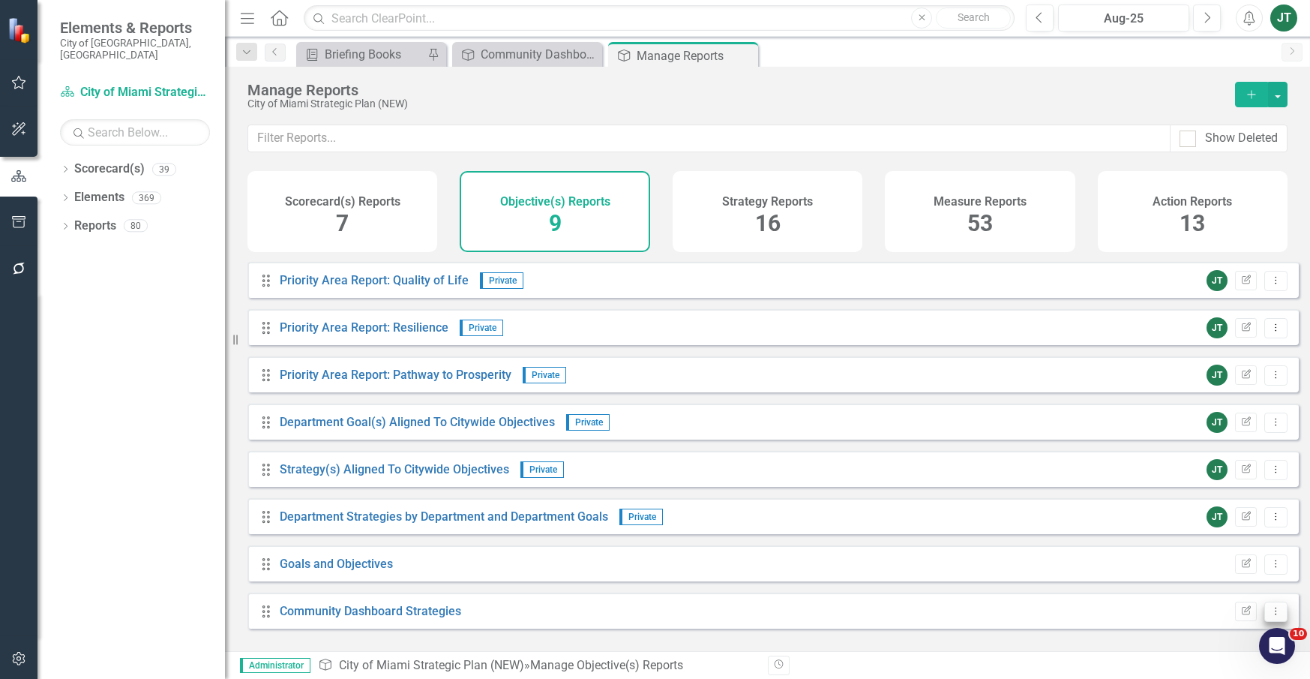
click at [1270, 616] on icon "Dropdown Menu" at bounding box center [1275, 611] width 13 height 10
click at [1219, 568] on link "Copy Duplicate Report" at bounding box center [1214, 570] width 124 height 28
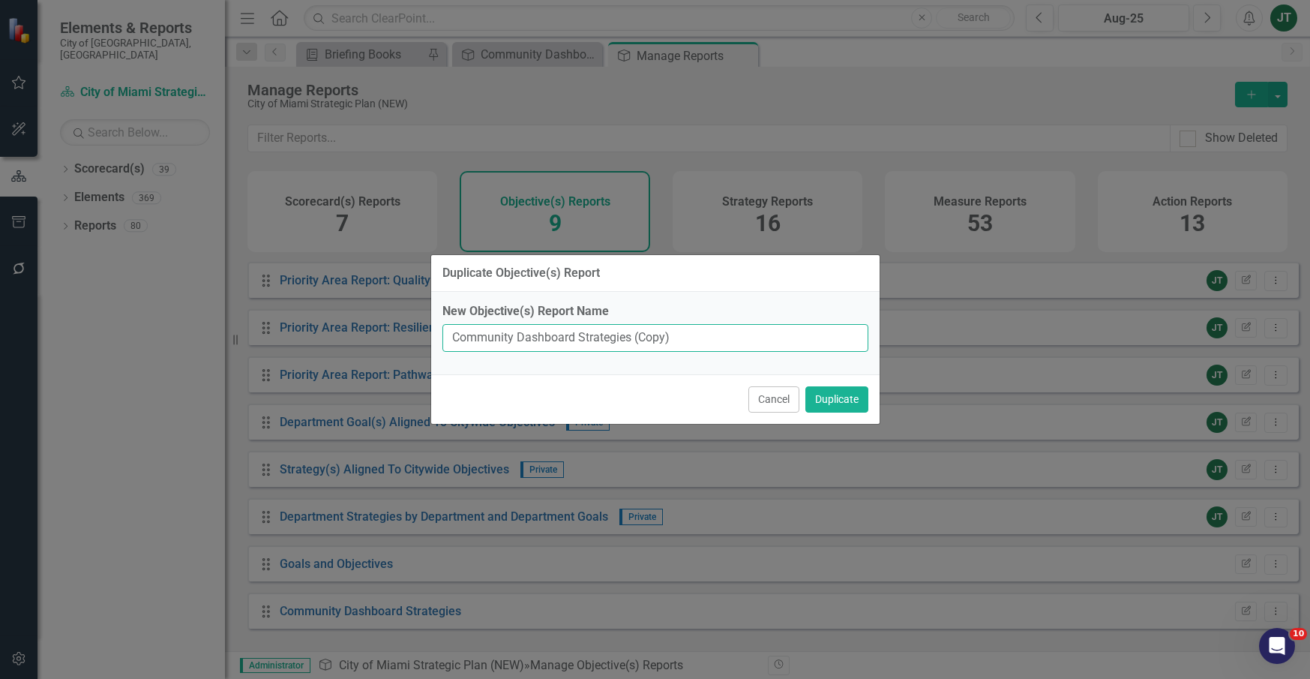
click at [660, 334] on input "Community Dashboard Strategies (Copy)" at bounding box center [655, 338] width 426 height 28
type input "Community Dashboard Strategies (With Goals)"
click at [801, 376] on div "Cancel Duplicate" at bounding box center [655, 398] width 448 height 49
click at [817, 397] on button "Duplicate" at bounding box center [836, 399] width 63 height 26
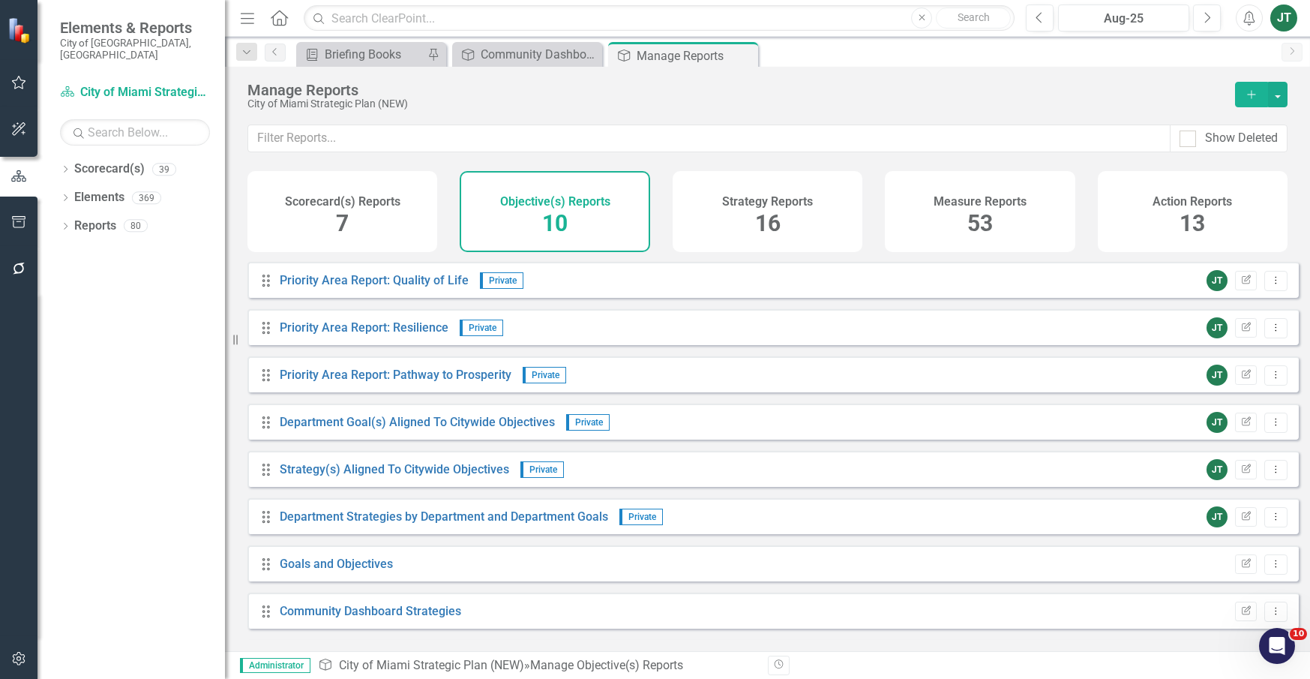
click at [1023, 487] on div "Drag Strategy(s) Aligned To Citywide Objectives Private JT Edit Report Dropdown…" at bounding box center [772, 469] width 1051 height 36
